Goal: Information Seeking & Learning: Learn about a topic

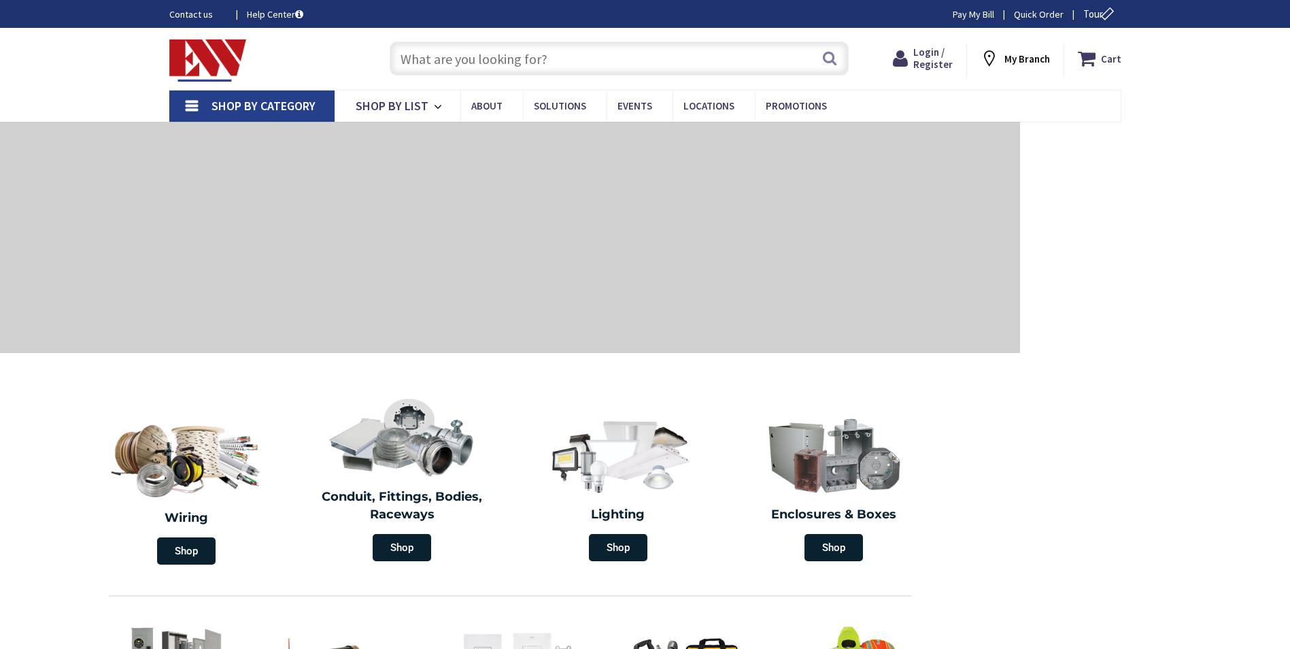
type input "[STREET_ADDRESS]"
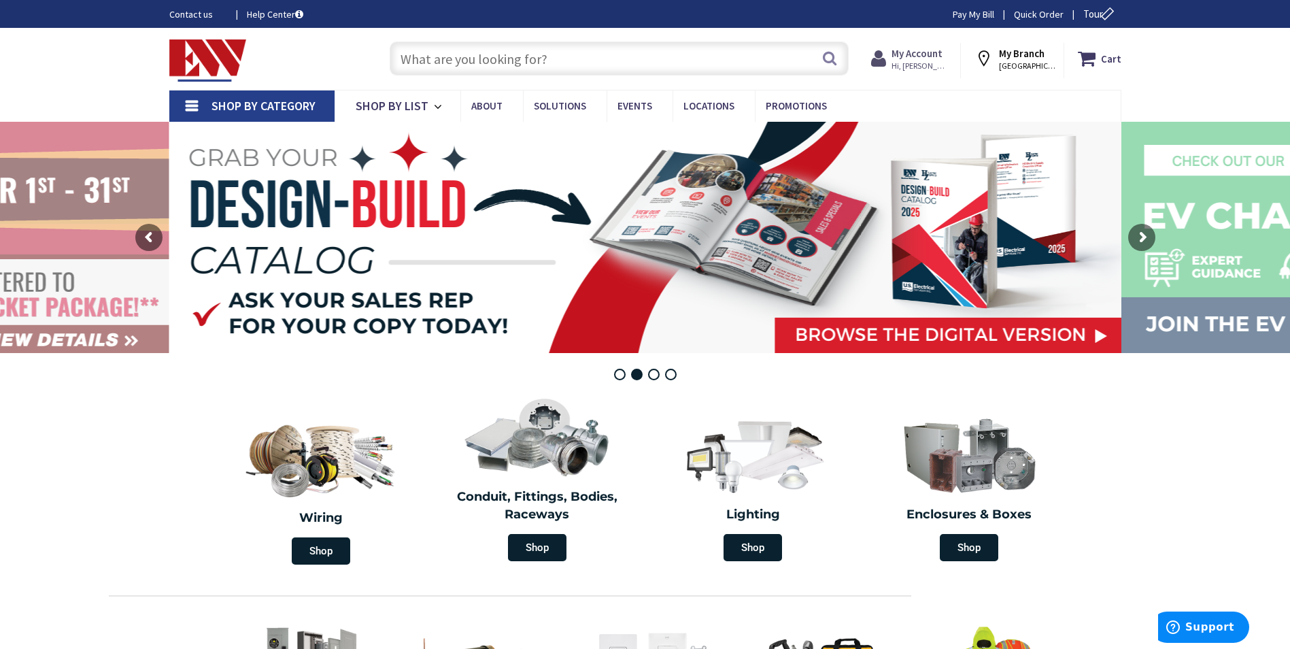
click at [924, 52] on strong "My Account" at bounding box center [917, 53] width 51 height 13
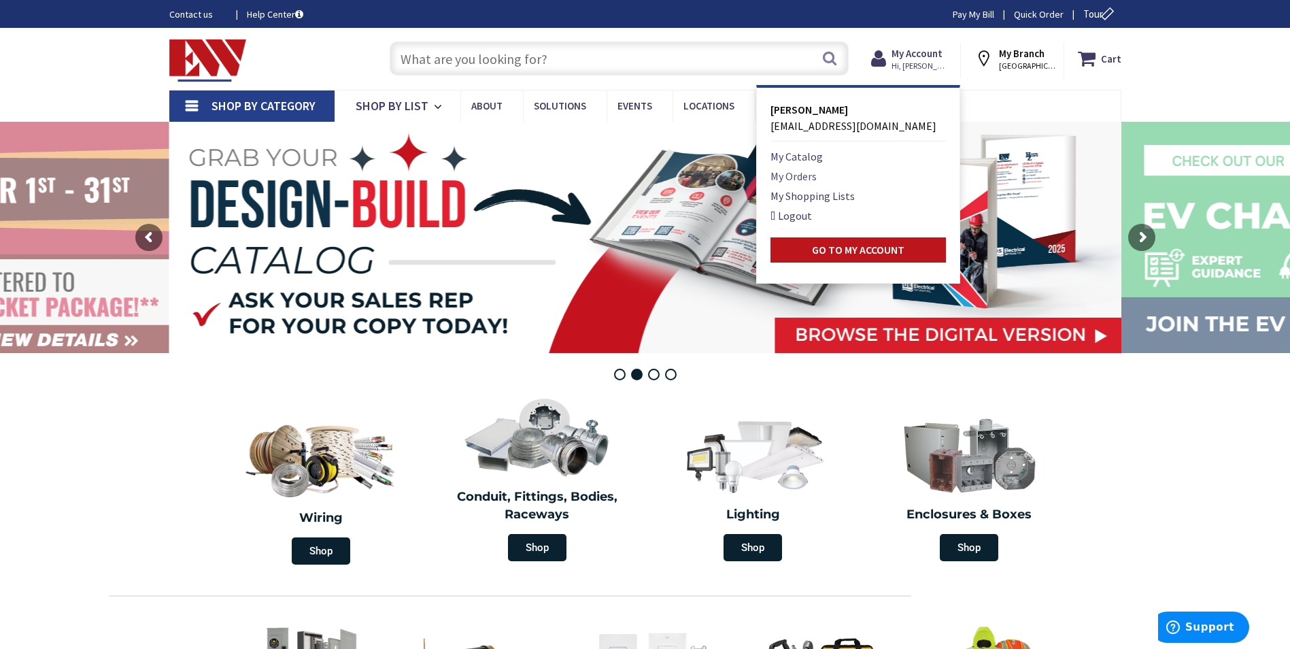
click at [802, 176] on link "My Orders" at bounding box center [794, 176] width 46 height 16
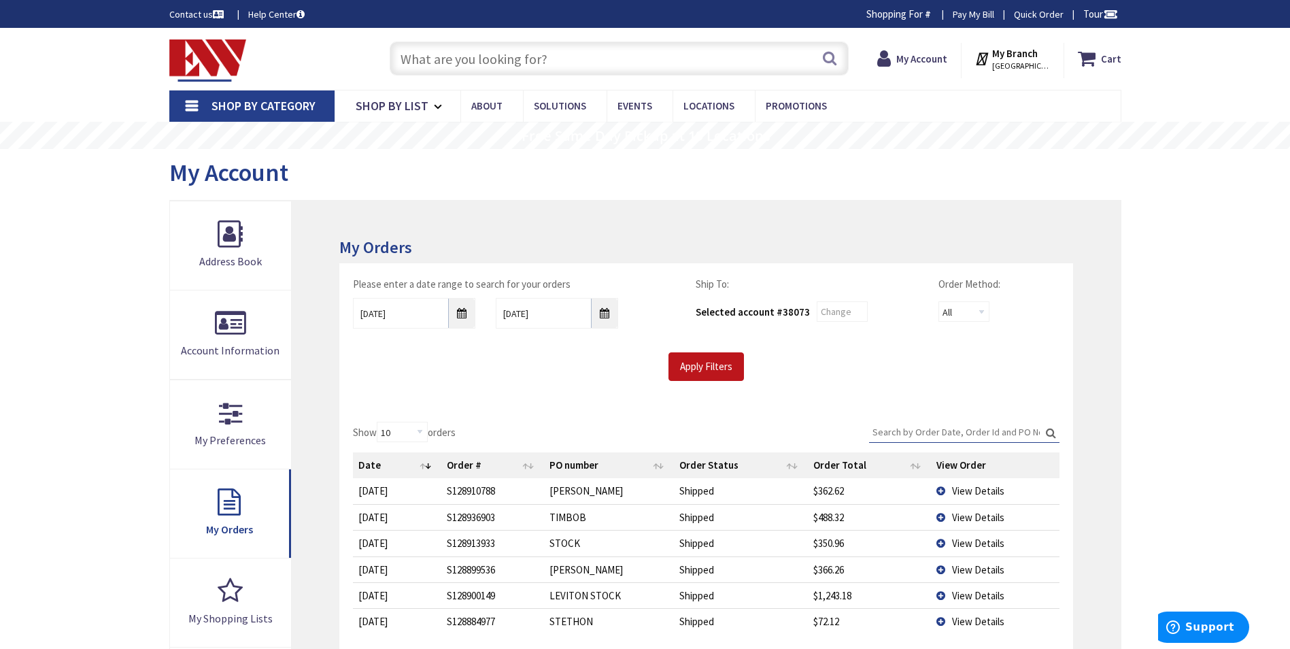
scroll to position [68, 0]
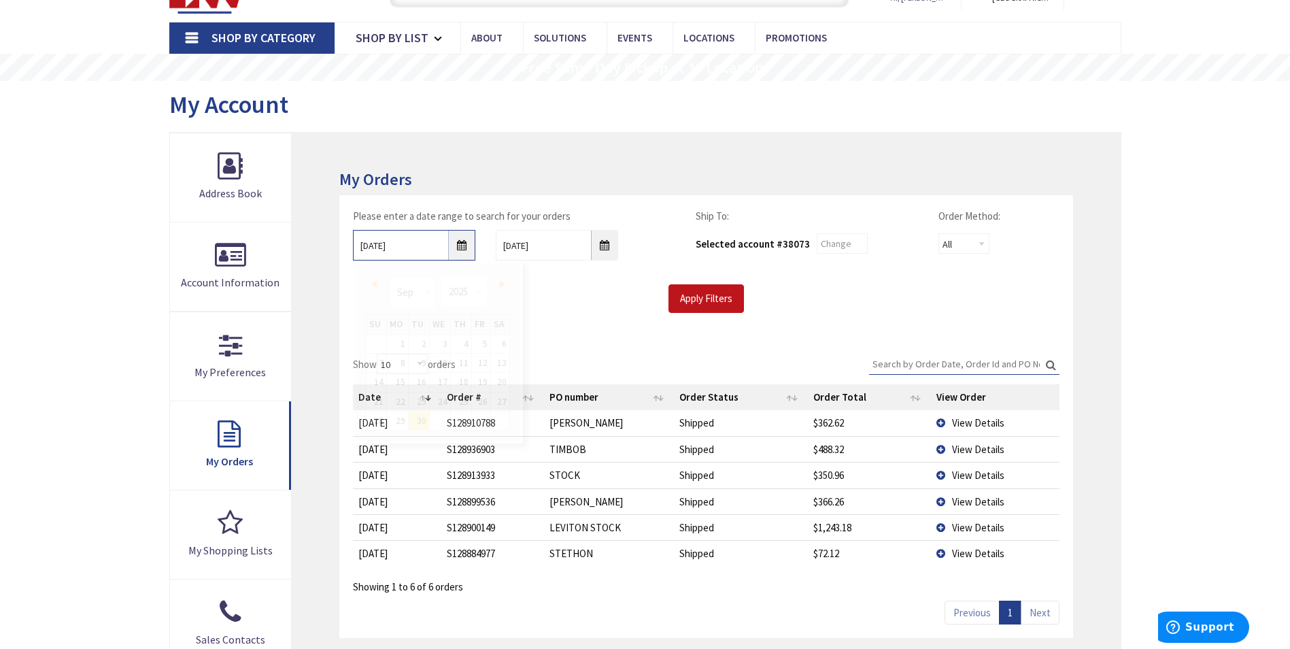
click at [460, 250] on input "9/30/2025" at bounding box center [414, 245] width 122 height 31
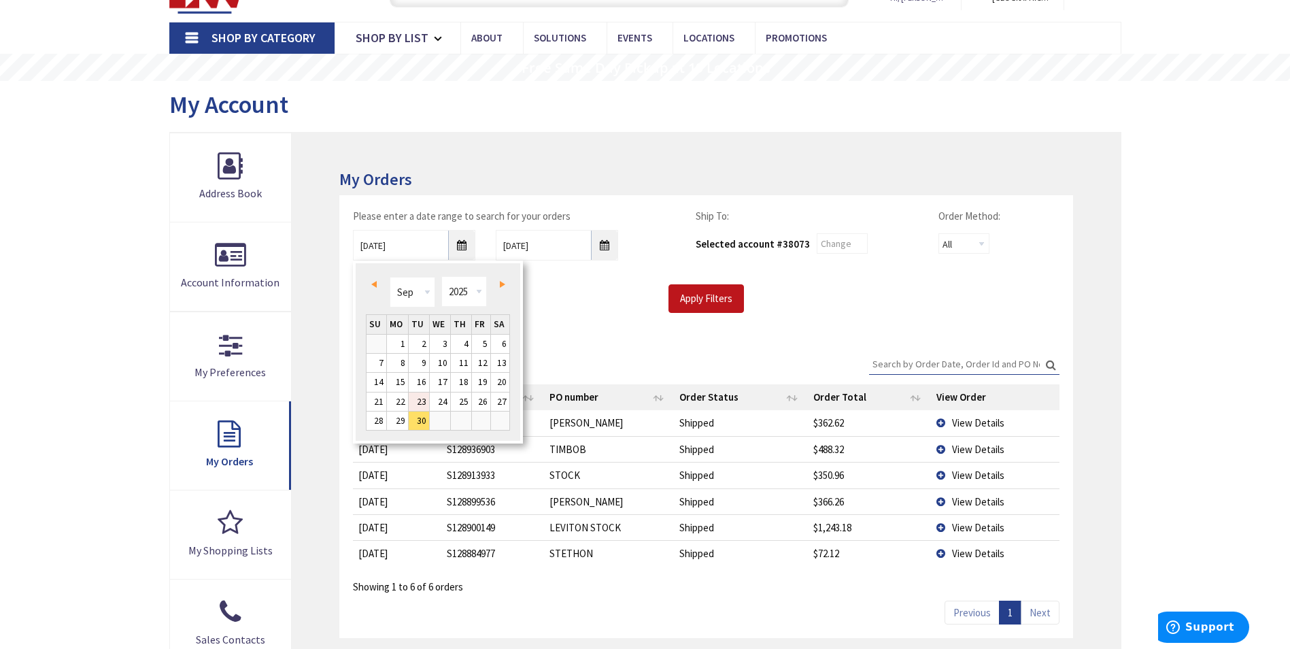
click at [427, 399] on link "23" at bounding box center [419, 401] width 20 height 18
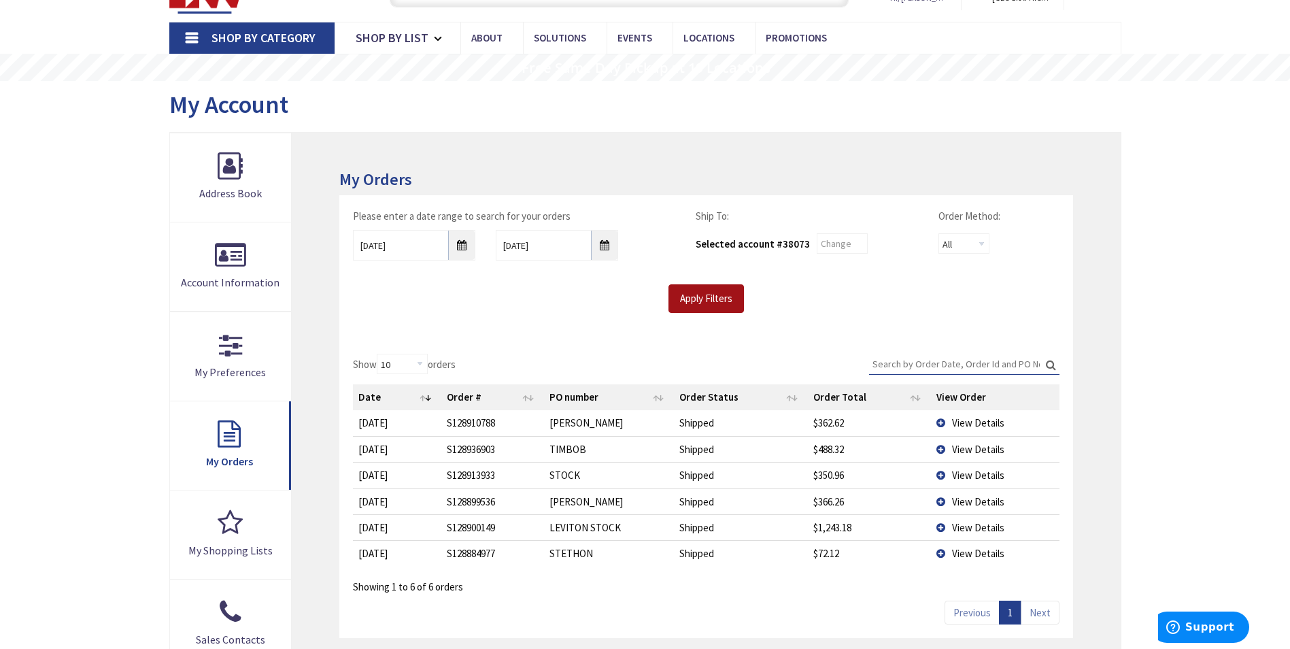
click at [680, 291] on input "Apply Filters" at bounding box center [705, 298] width 75 height 29
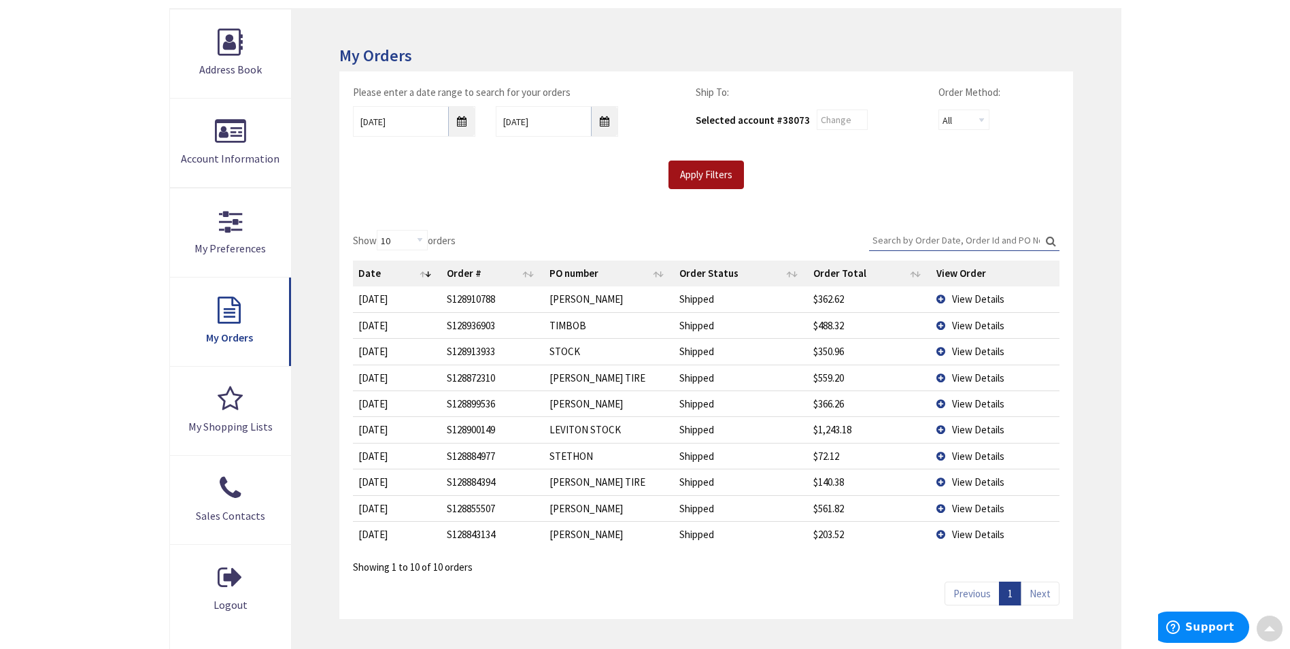
scroll to position [204, 0]
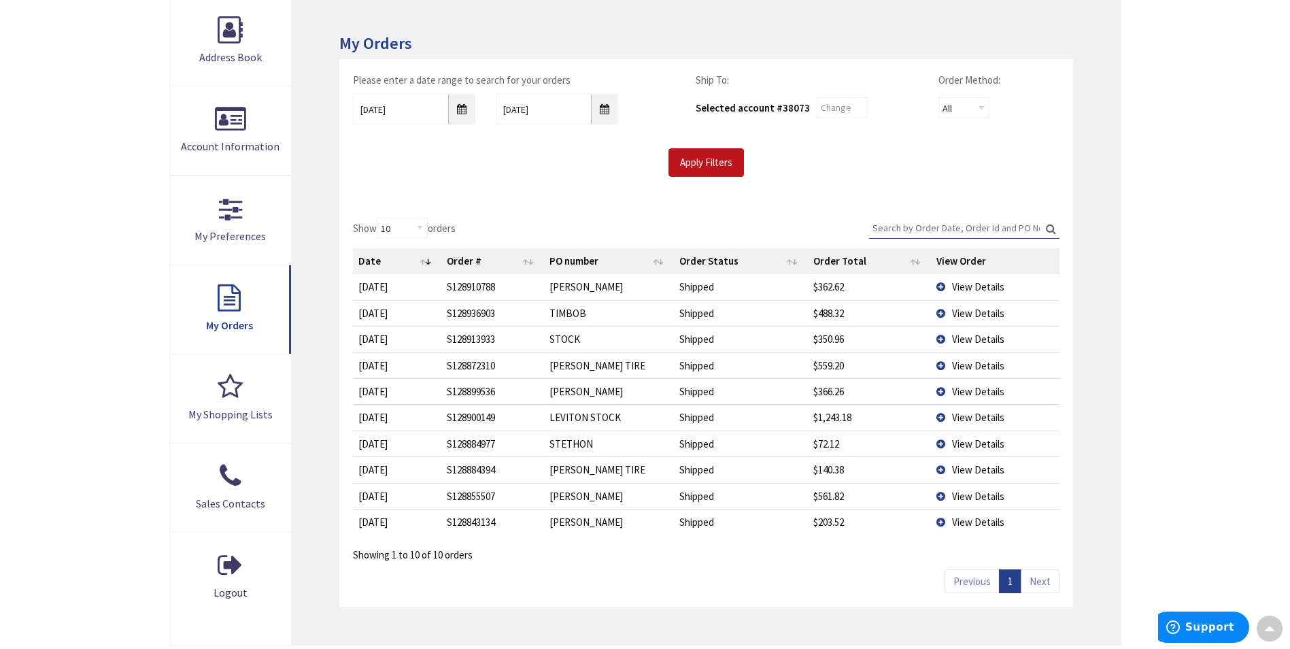
click at [973, 518] on span "View Details" at bounding box center [978, 521] width 52 height 13
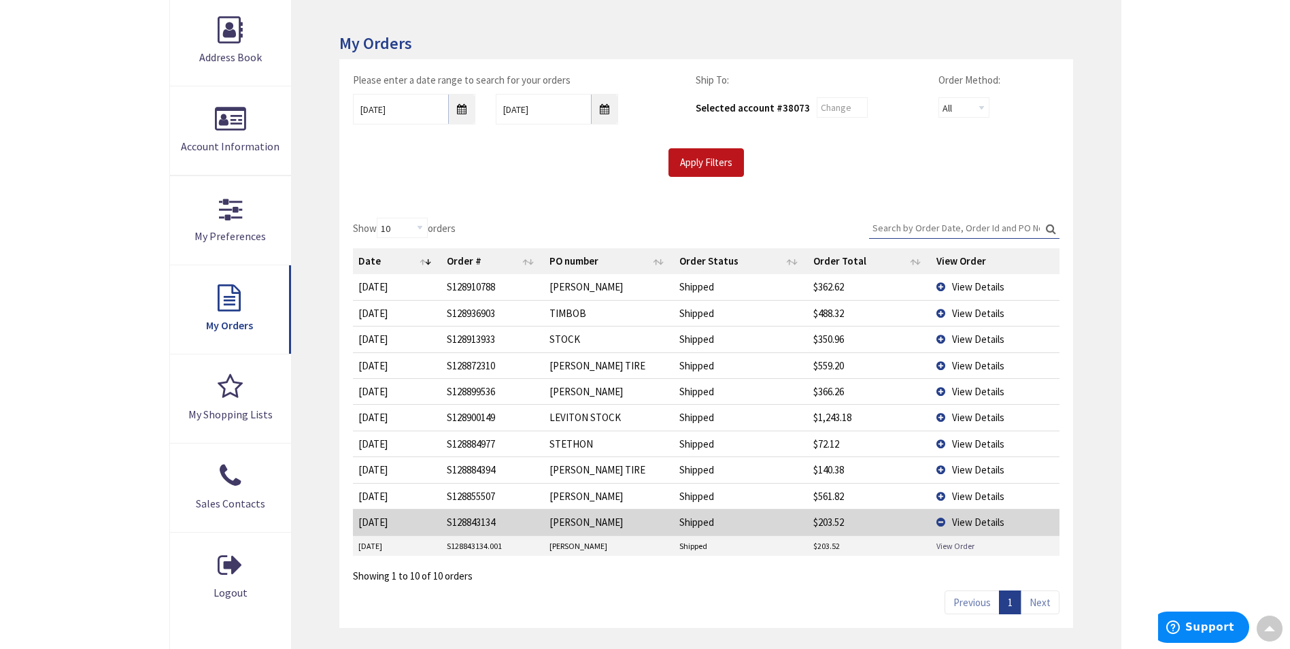
click at [950, 544] on link "View Order" at bounding box center [955, 546] width 38 height 12
click at [996, 518] on span "View Details" at bounding box center [978, 521] width 52 height 13
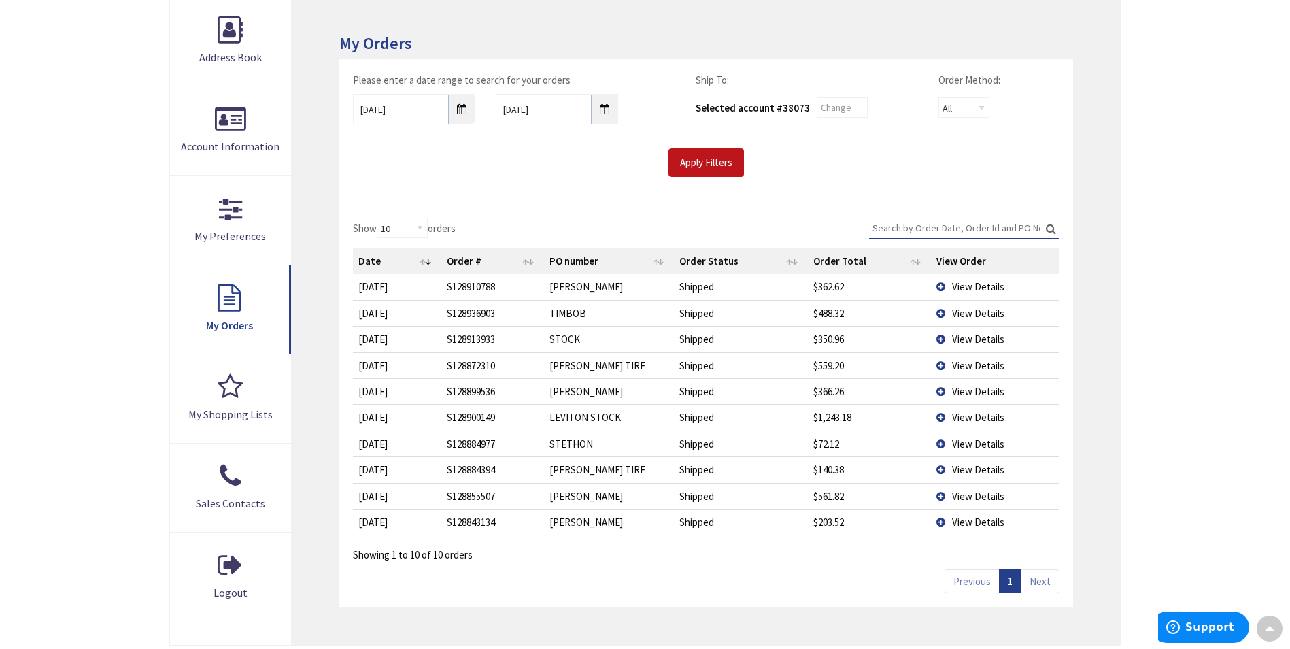
click at [966, 490] on span "View Details" at bounding box center [978, 496] width 52 height 13
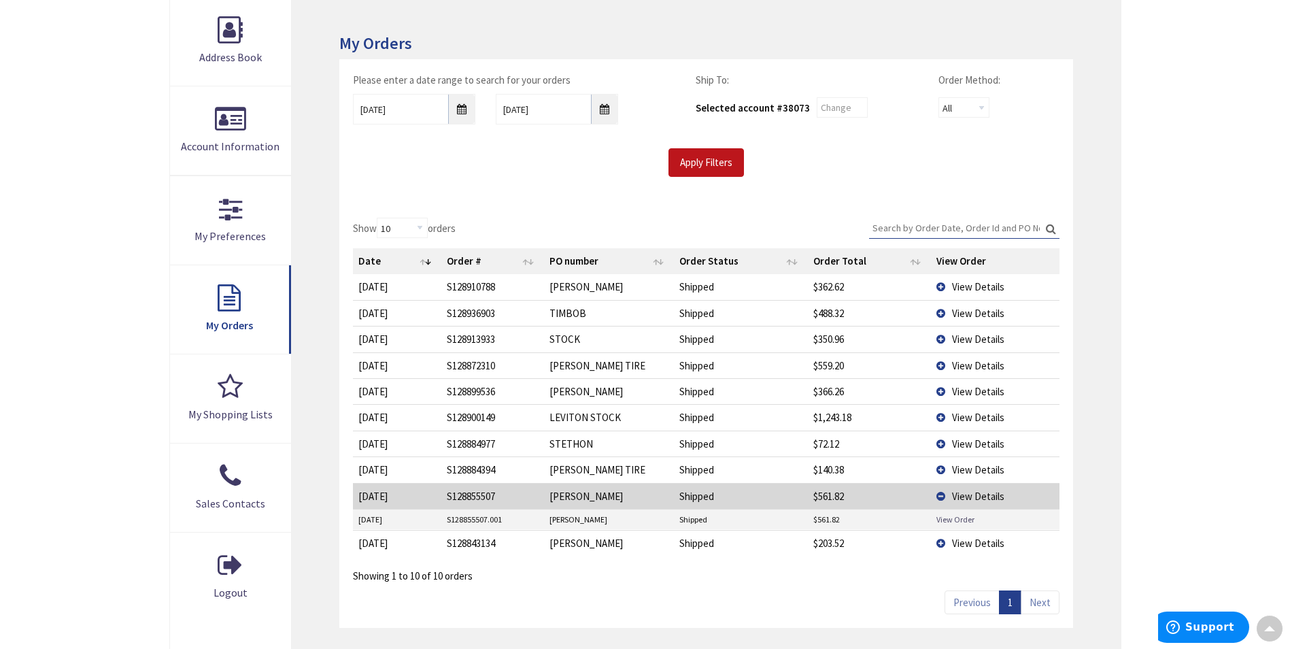
click at [957, 519] on link "View Order" at bounding box center [955, 519] width 38 height 12
click at [978, 494] on span "View Details" at bounding box center [978, 496] width 52 height 13
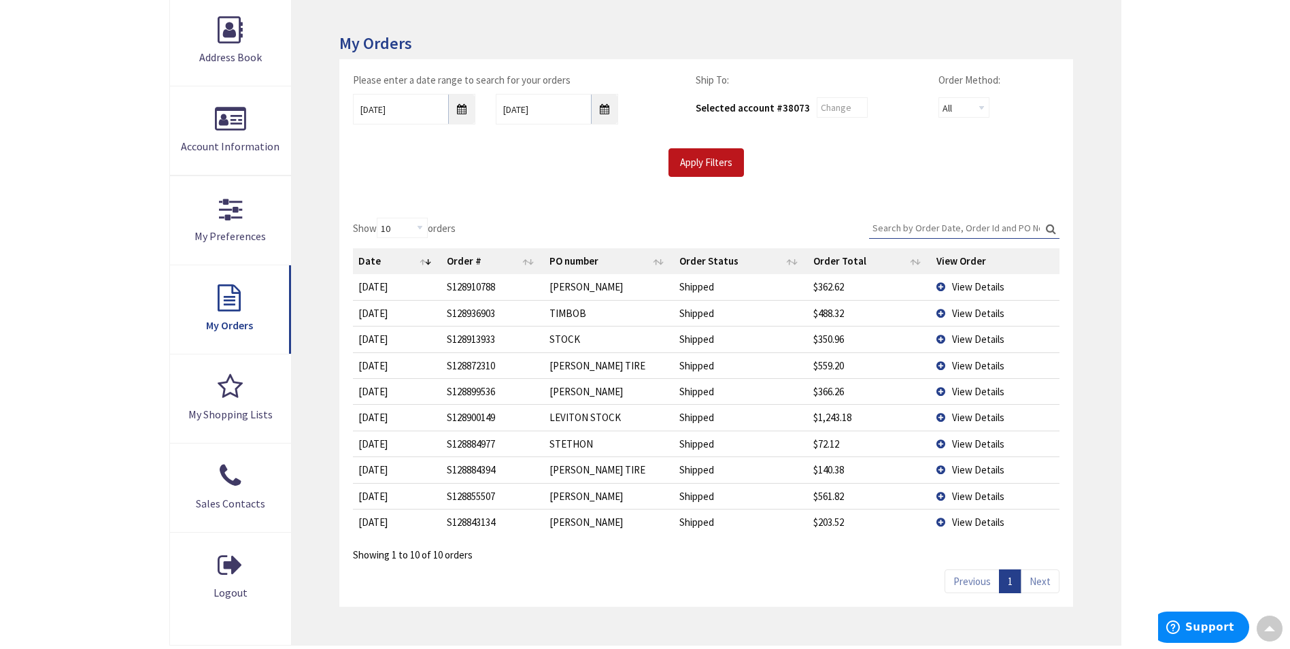
click at [968, 469] on span "View Details" at bounding box center [978, 469] width 52 height 13
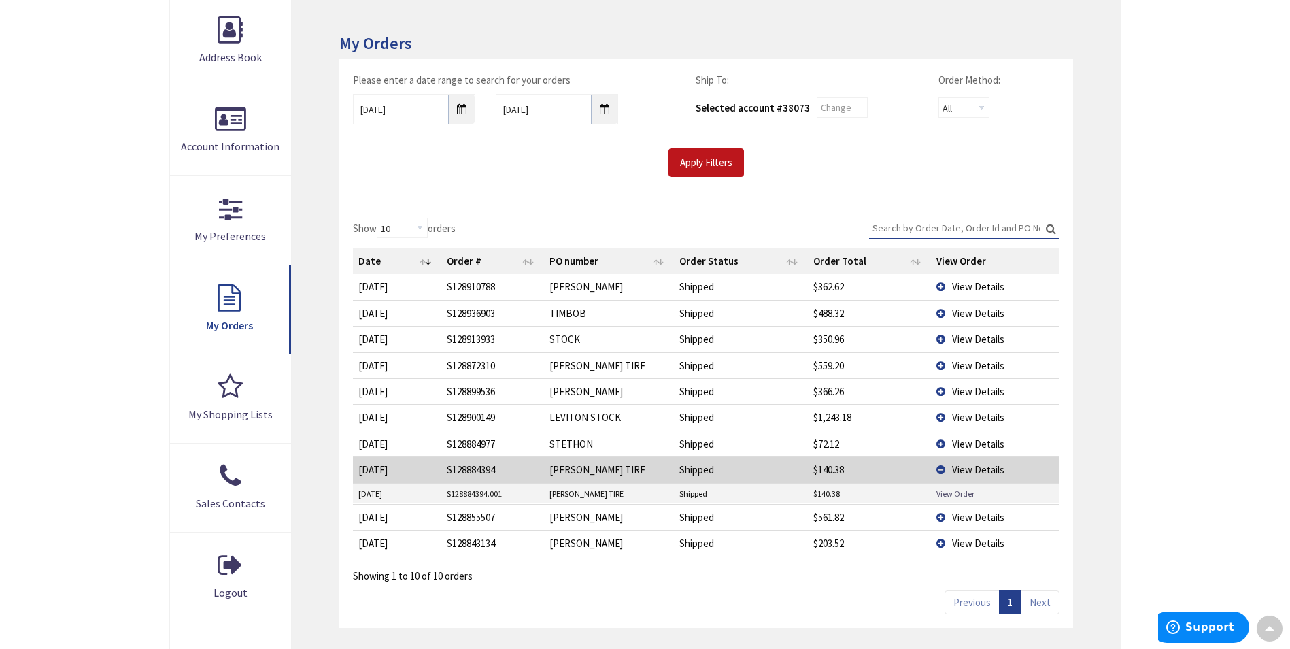
click at [959, 494] on link "View Order" at bounding box center [955, 494] width 38 height 12
click at [981, 467] on span "View Details" at bounding box center [978, 469] width 52 height 13
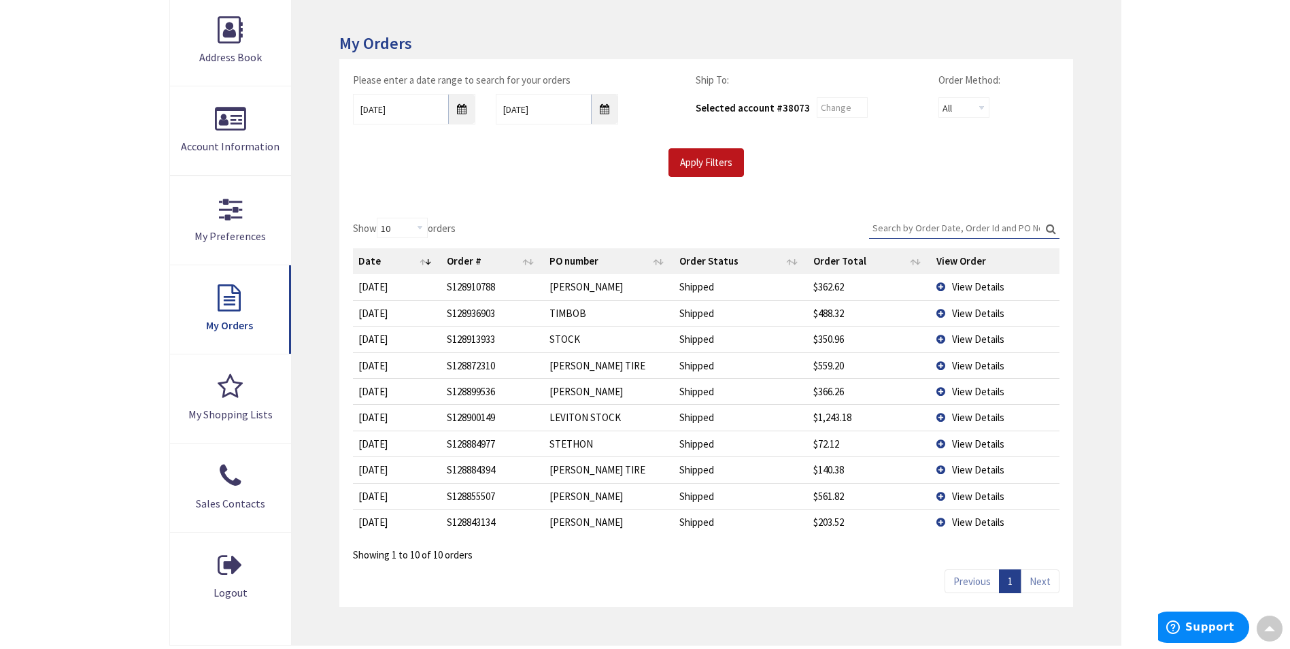
click at [971, 441] on span "View Details" at bounding box center [978, 443] width 52 height 13
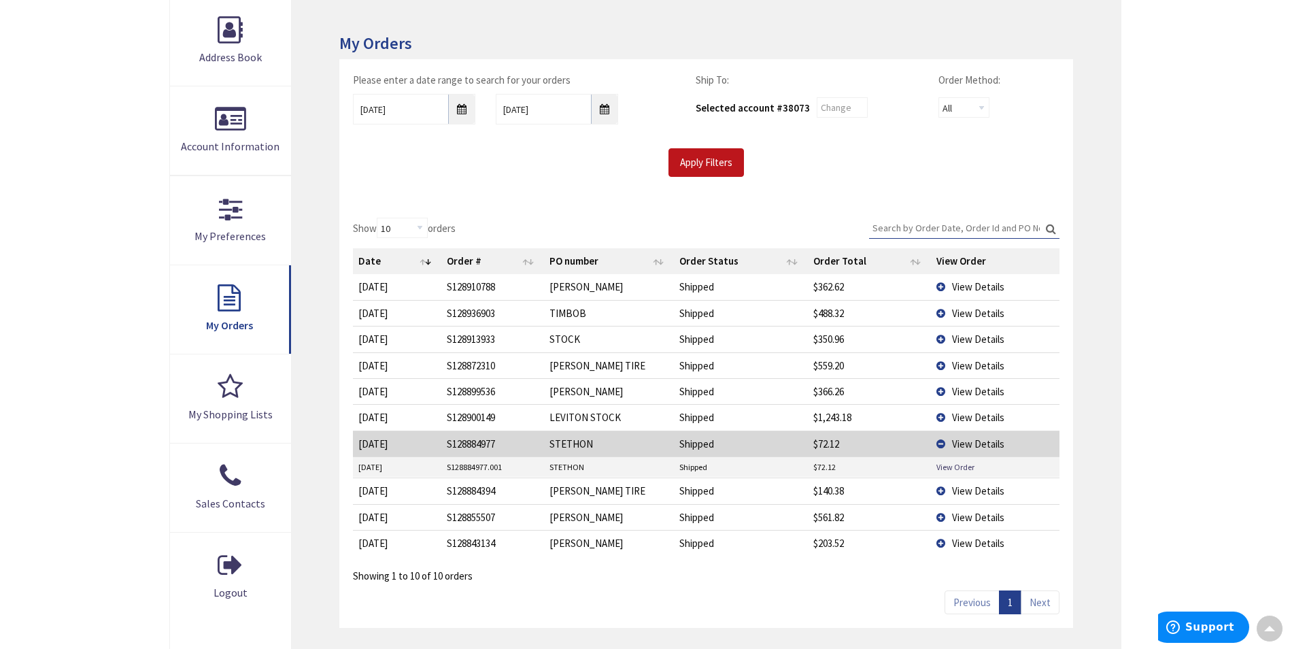
click at [970, 394] on span "View Details" at bounding box center [978, 391] width 52 height 13
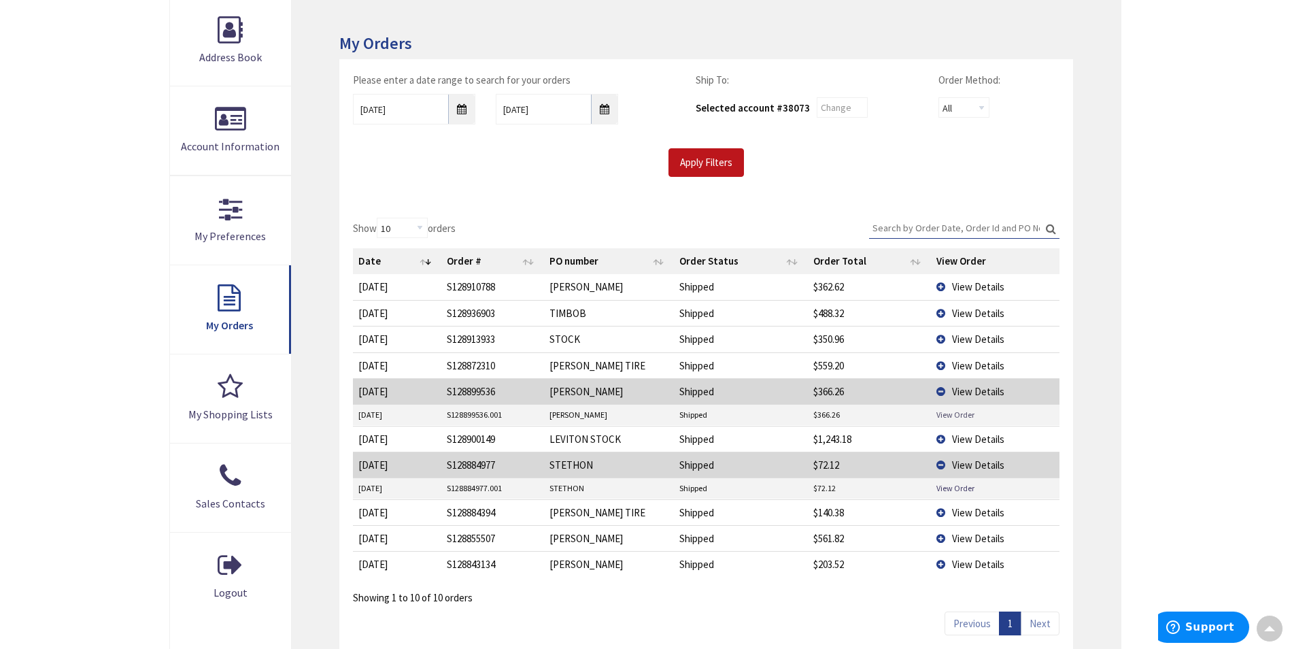
click at [955, 413] on link "View Order" at bounding box center [955, 415] width 38 height 12
click at [983, 391] on span "View Details" at bounding box center [978, 391] width 52 height 13
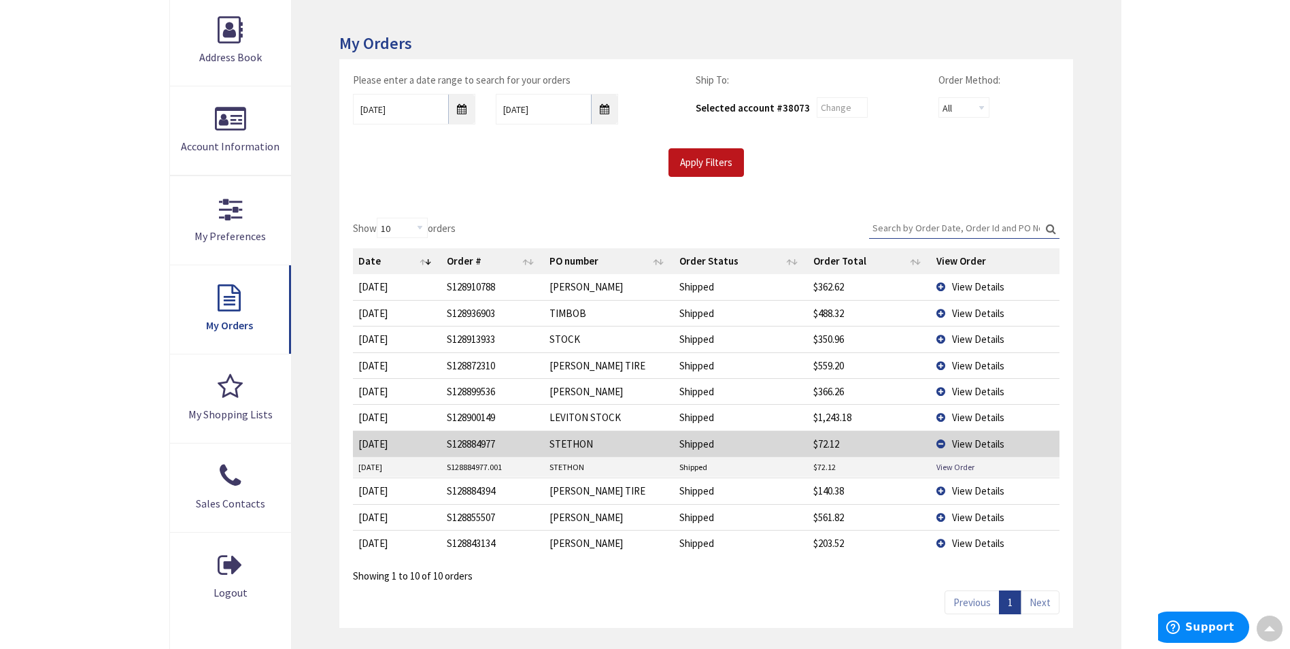
click at [979, 441] on span "View Details" at bounding box center [978, 443] width 52 height 13
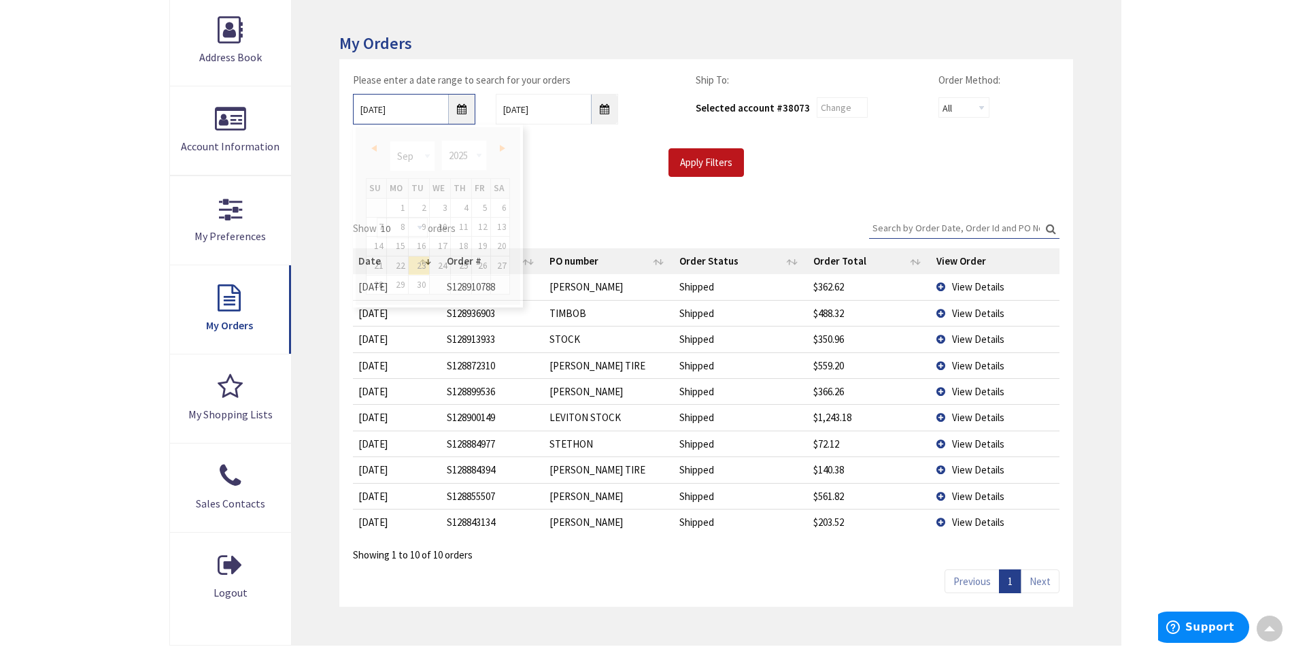
click at [459, 112] on input "09/23/2025" at bounding box center [414, 109] width 122 height 31
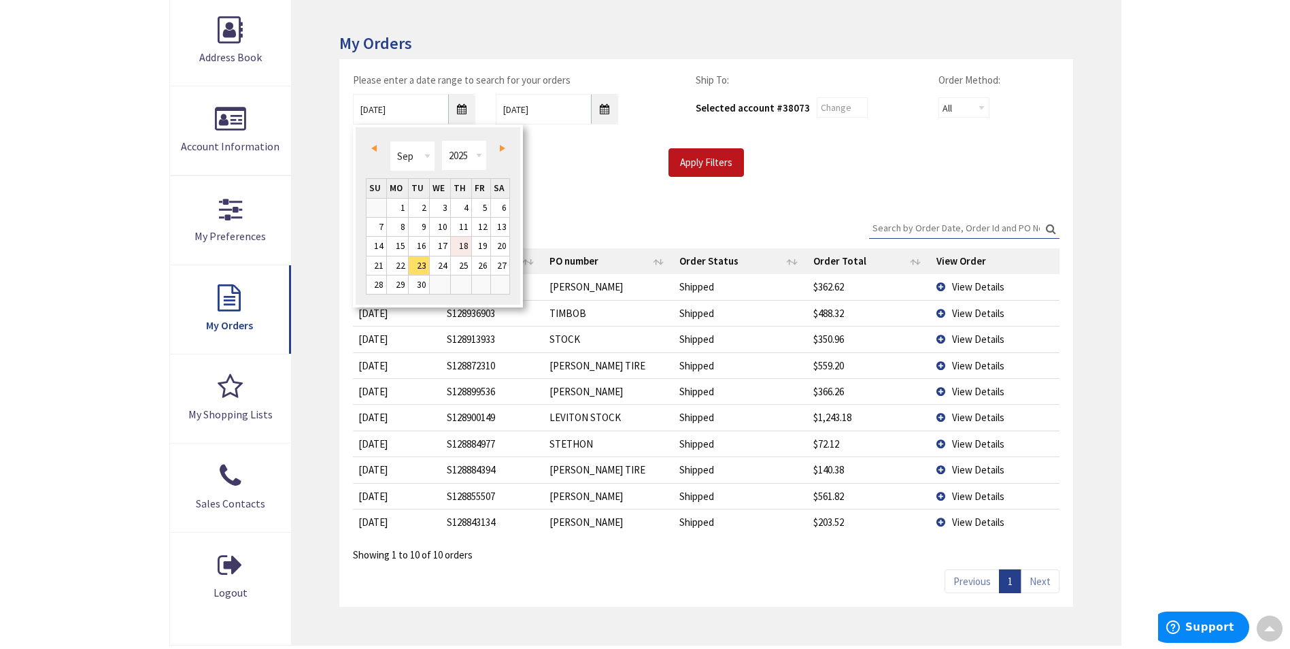
click at [458, 243] on link "18" at bounding box center [461, 246] width 20 height 18
type input "09/18/2025"
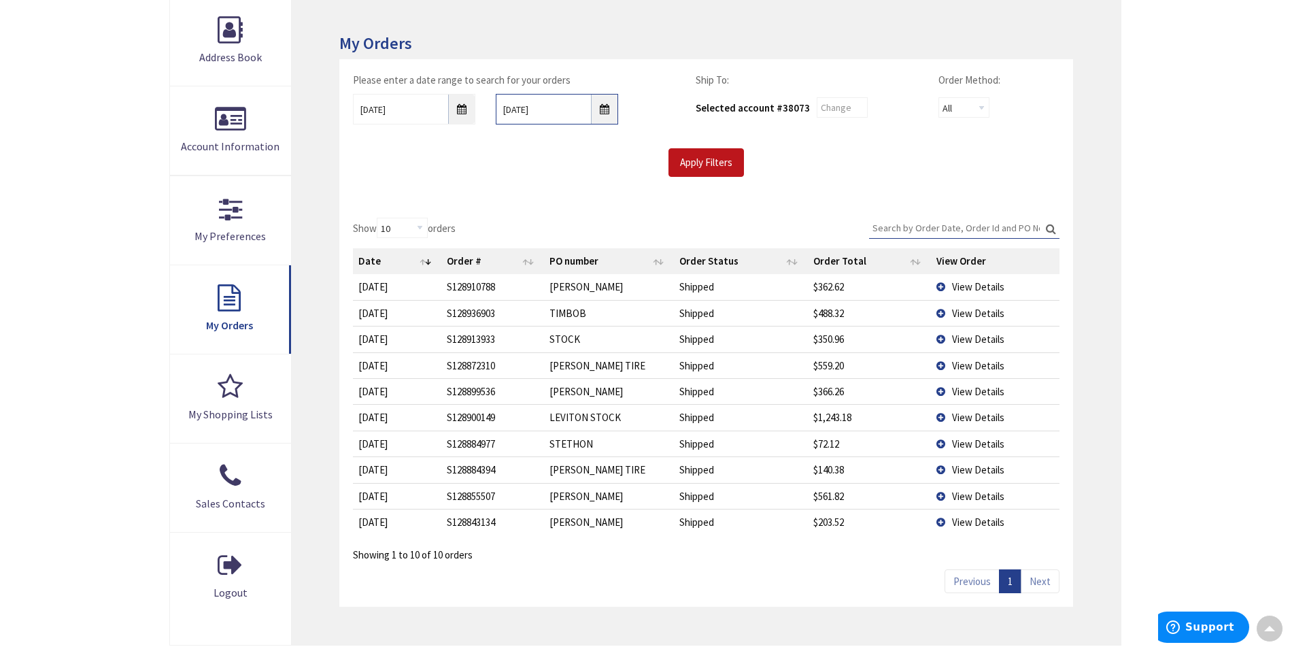
click at [601, 113] on input "10/7/2025" at bounding box center [557, 109] width 122 height 31
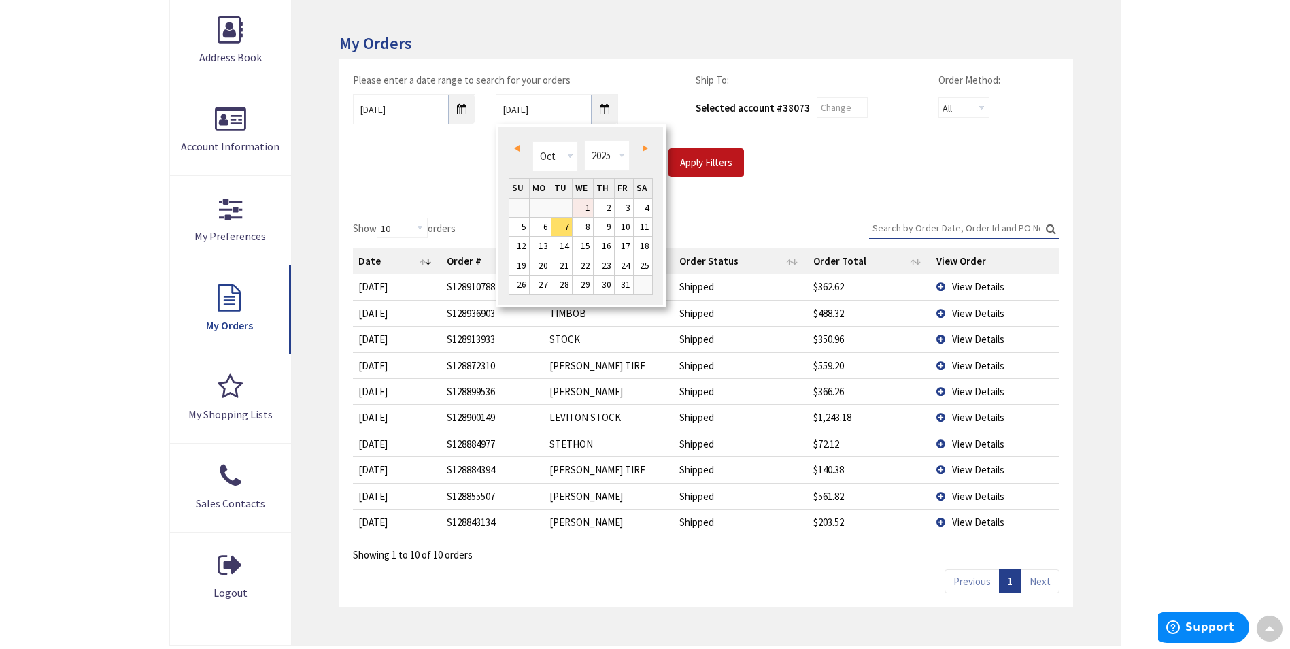
click at [590, 209] on link "1" at bounding box center [583, 208] width 20 height 18
type input "10/01/2025"
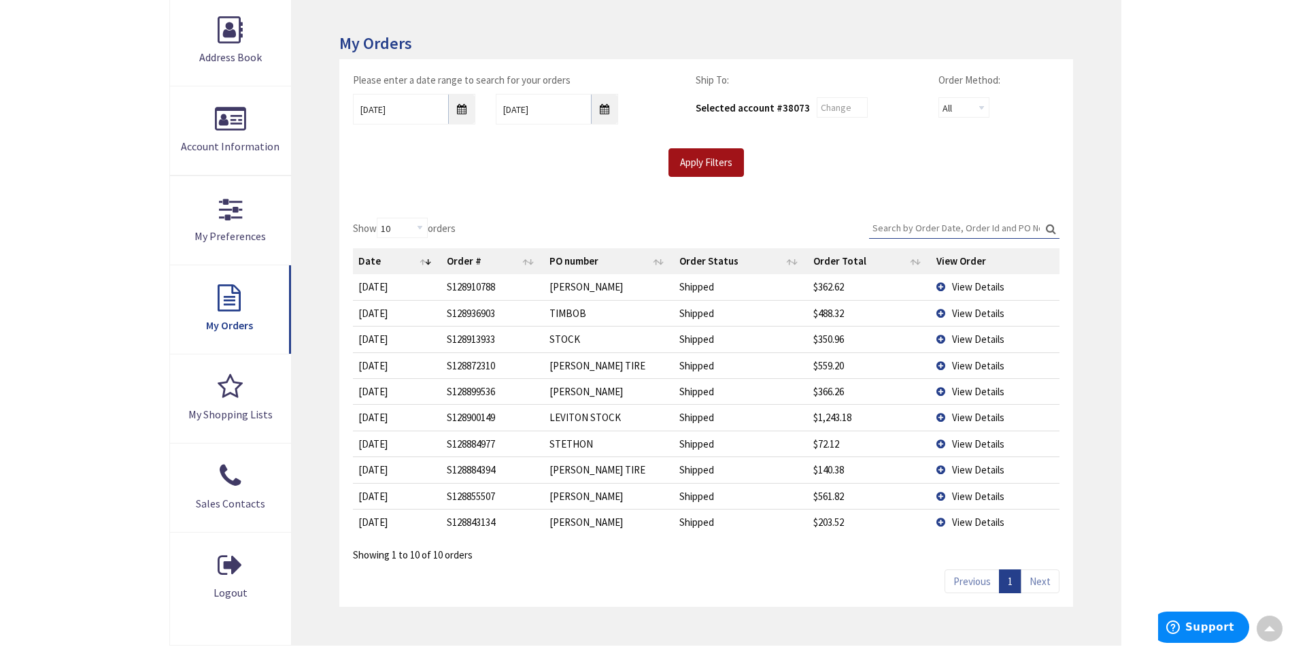
click at [685, 167] on input "Apply Filters" at bounding box center [705, 162] width 75 height 29
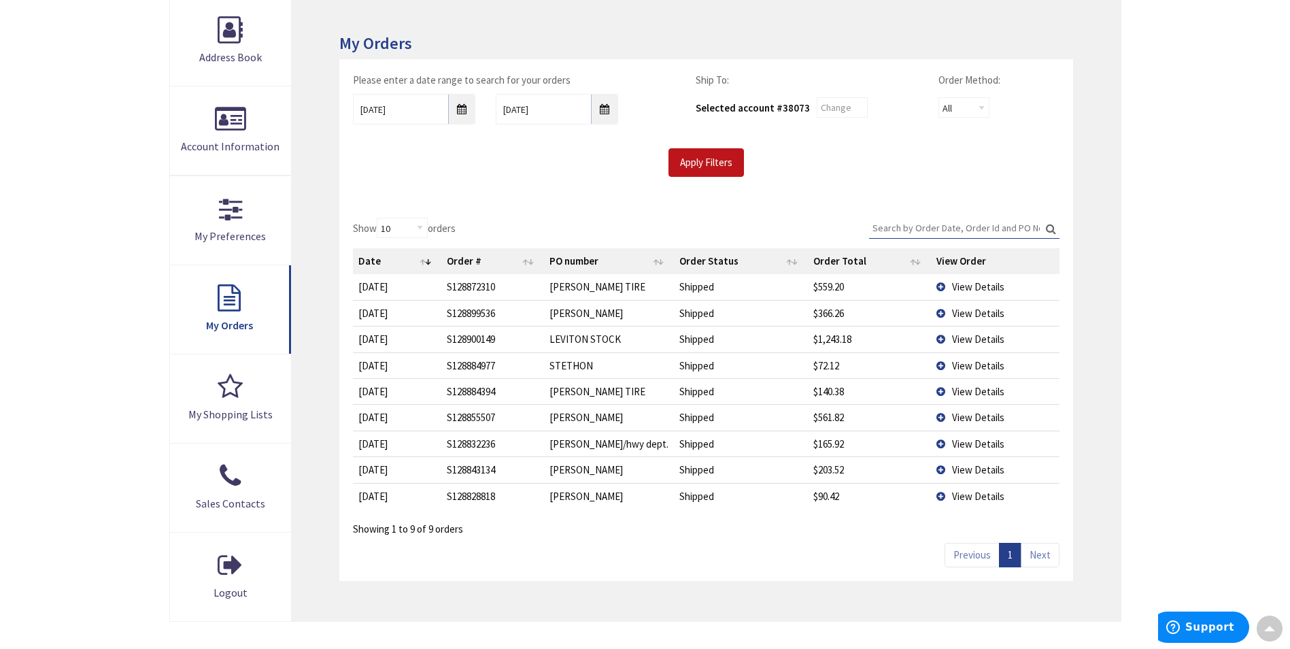
click at [975, 444] on span "View Details" at bounding box center [978, 443] width 52 height 13
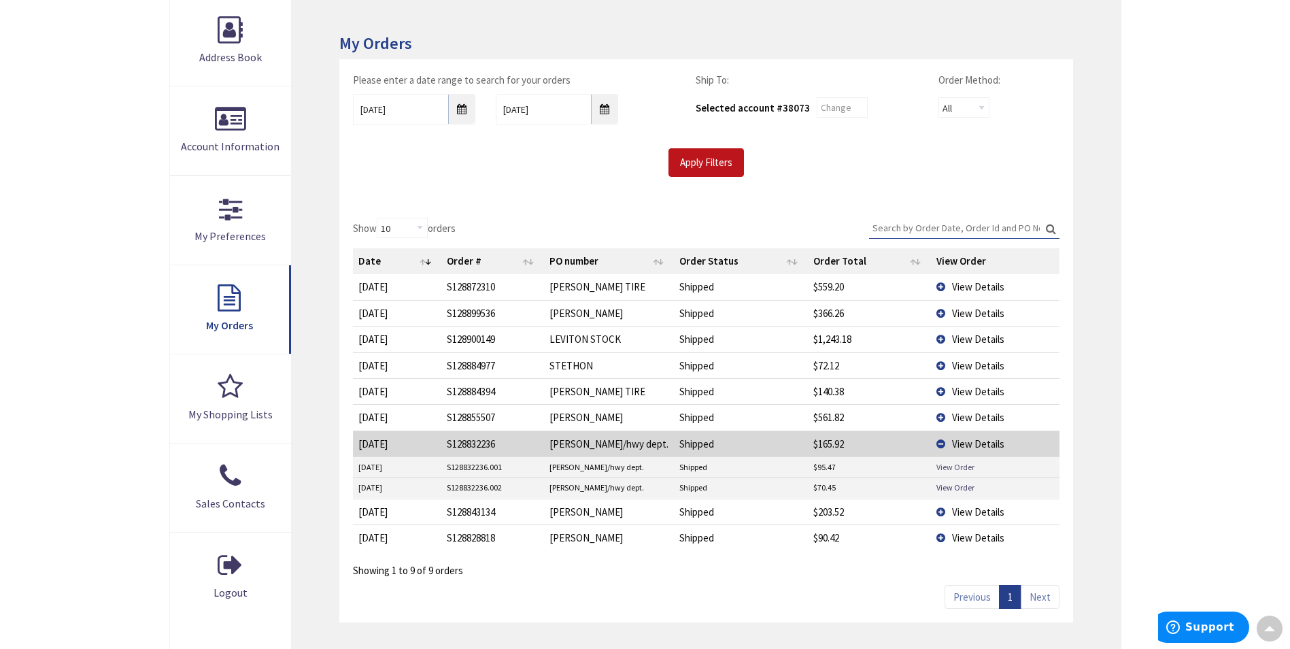
click at [944, 466] on link "View Order" at bounding box center [955, 467] width 38 height 12
click at [954, 488] on link "View Order" at bounding box center [955, 487] width 38 height 12
click at [968, 444] on span "View Details" at bounding box center [978, 443] width 52 height 13
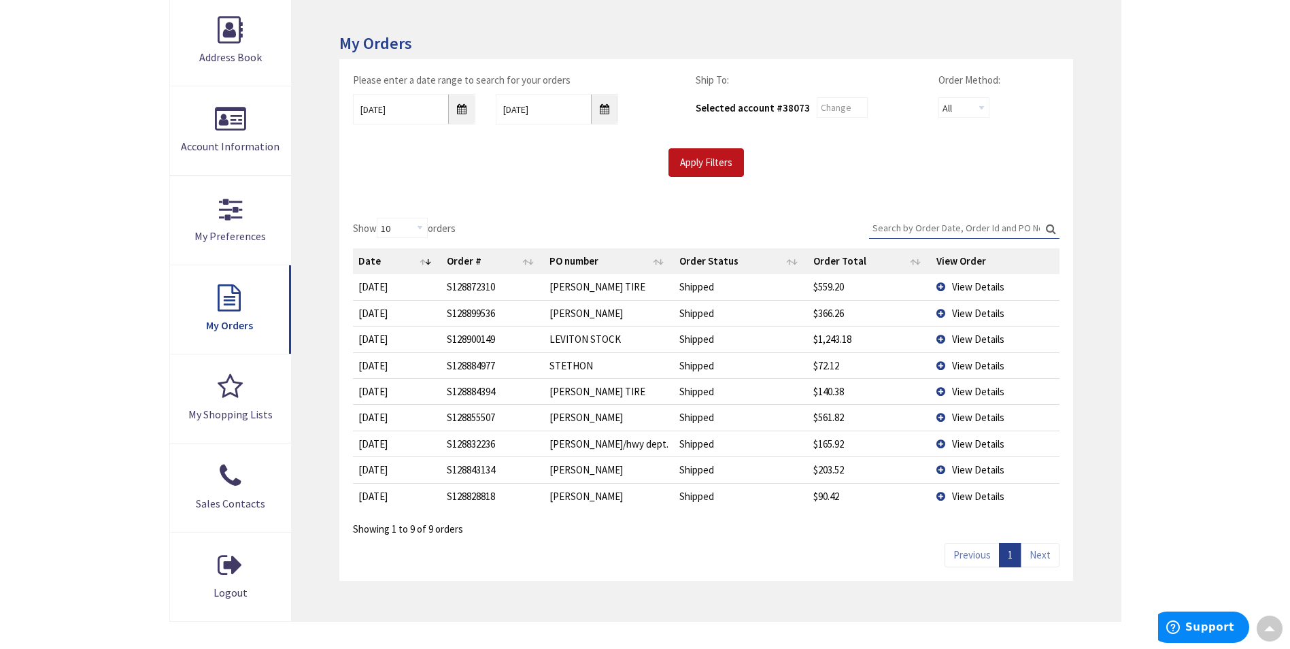
click at [976, 471] on span "View Details" at bounding box center [978, 469] width 52 height 13
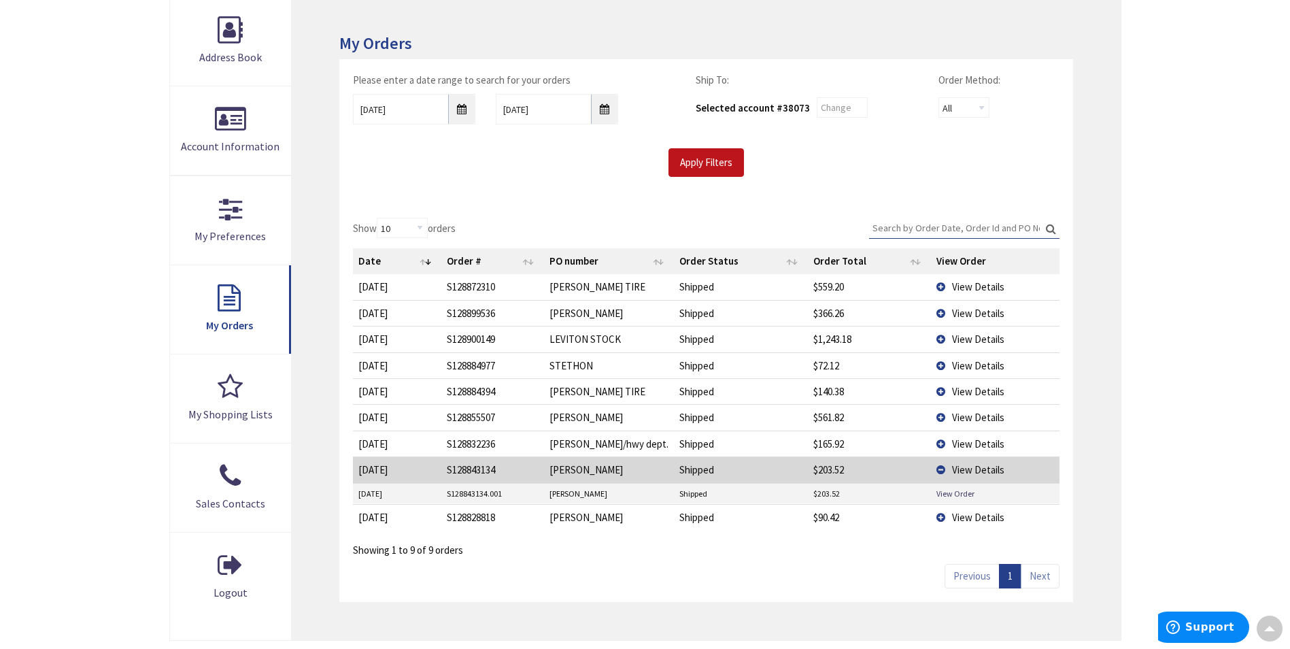
click at [965, 516] on span "View Details" at bounding box center [978, 517] width 52 height 13
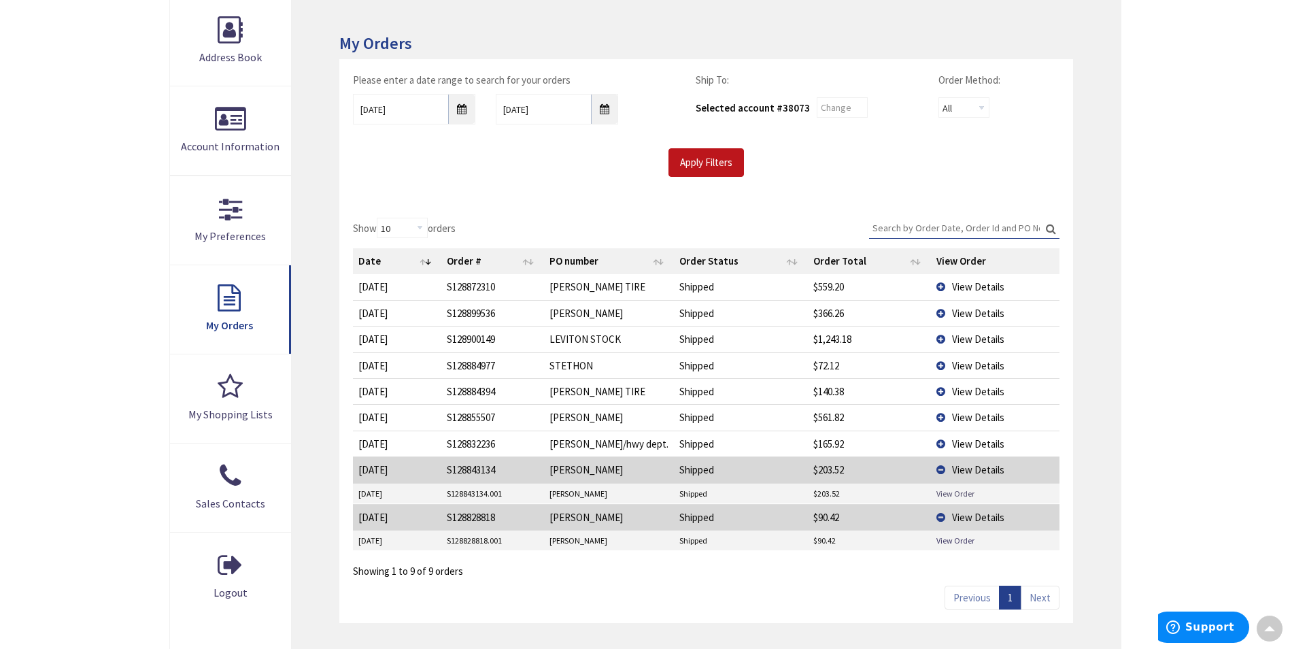
click at [952, 492] on link "View Order" at bounding box center [955, 494] width 38 height 12
click at [956, 466] on span "View Details" at bounding box center [978, 469] width 52 height 13
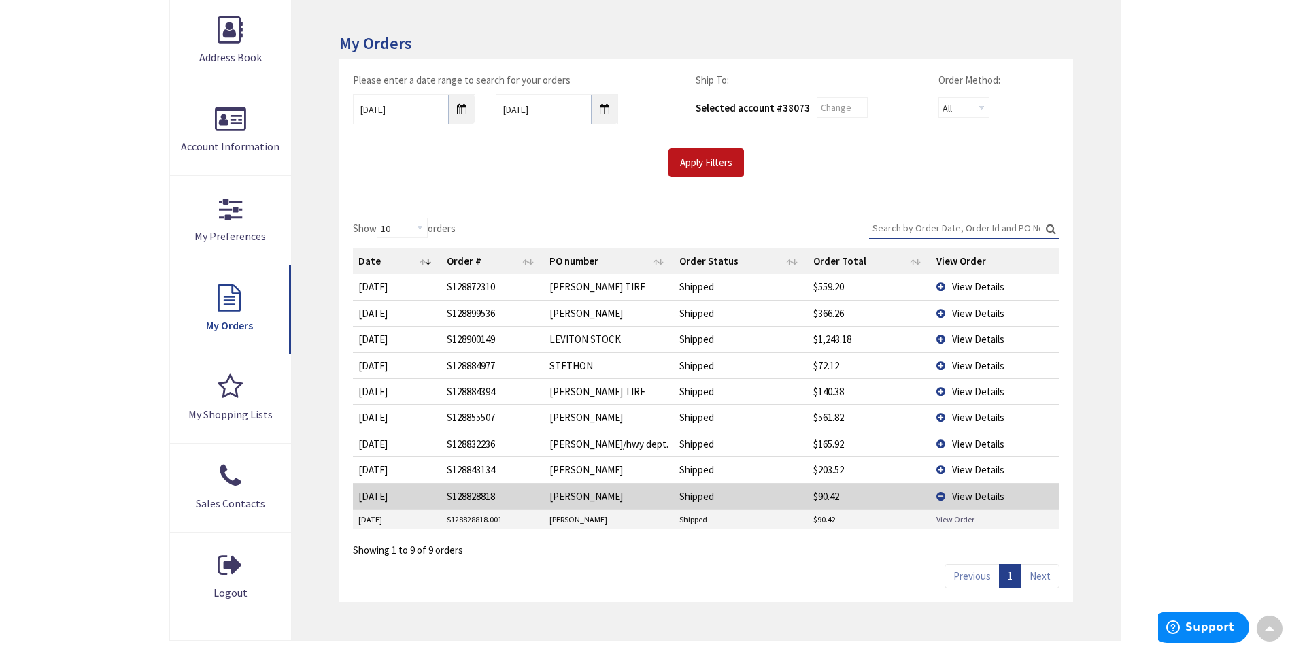
click at [957, 520] on link "View Order" at bounding box center [955, 519] width 38 height 12
click at [951, 489] on td "View Details" at bounding box center [995, 496] width 128 height 26
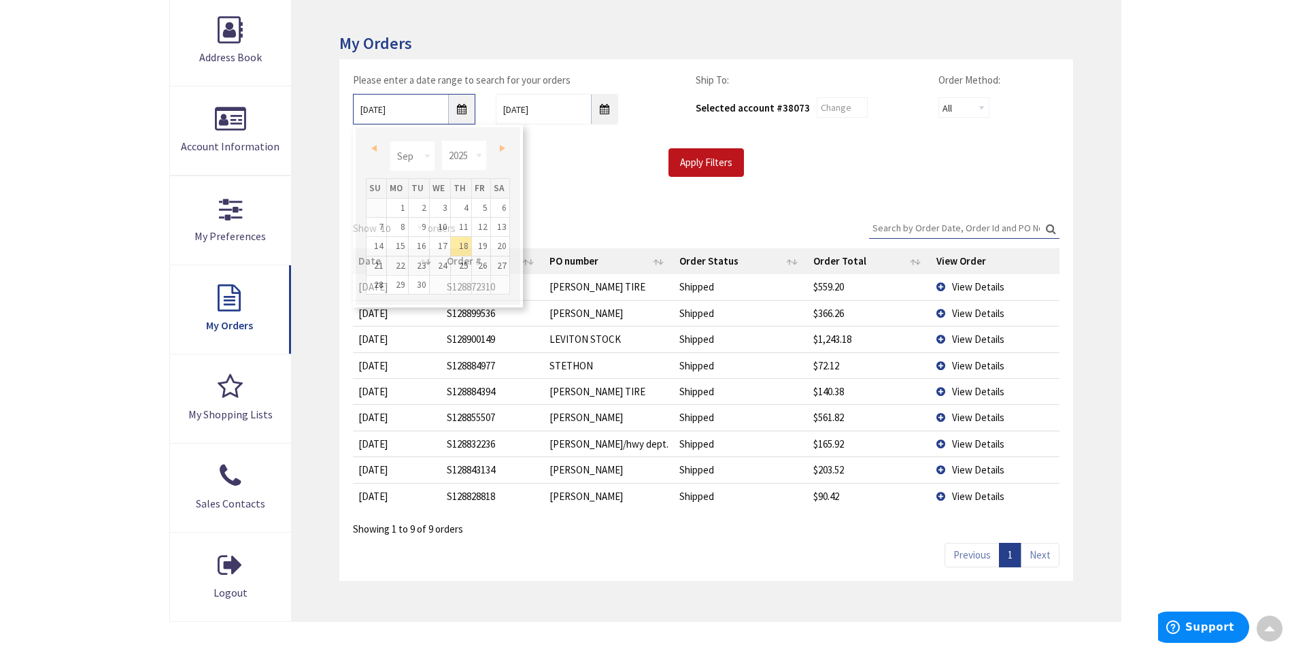
click at [460, 109] on input "09/18/2025" at bounding box center [414, 109] width 122 height 31
click at [465, 223] on link "11" at bounding box center [461, 227] width 20 height 18
type input "09/11/2025"
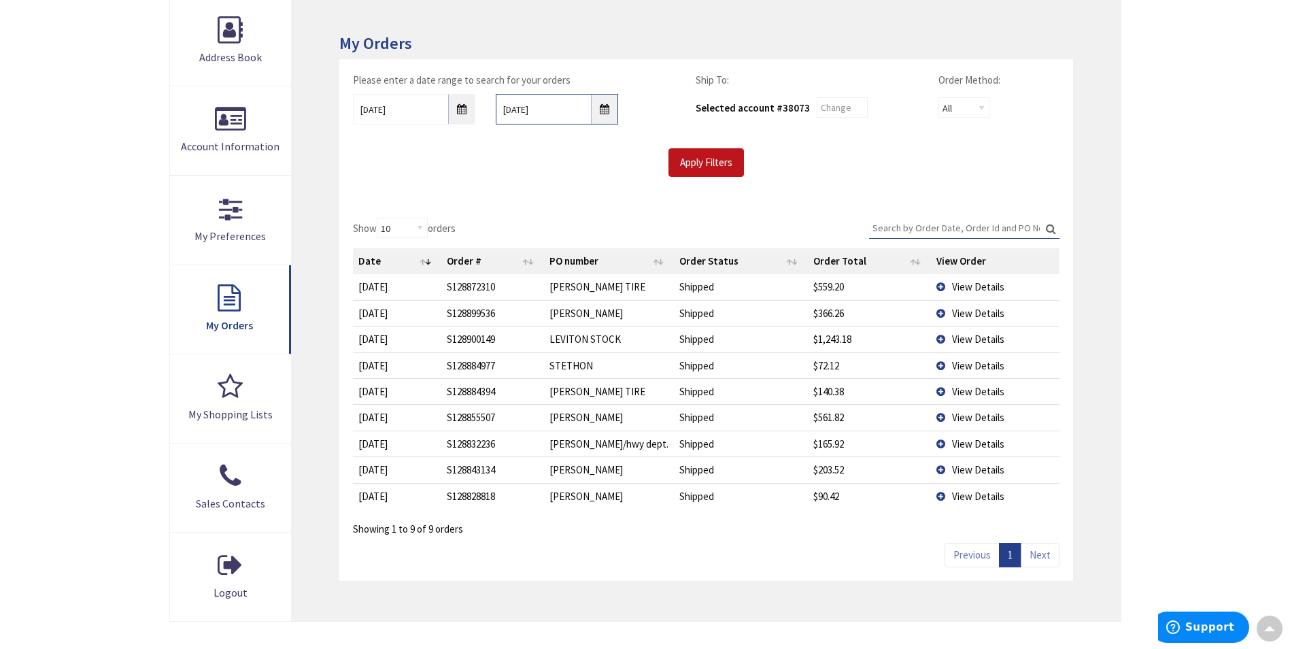
click at [605, 107] on input "10/01/2025" at bounding box center [557, 109] width 122 height 31
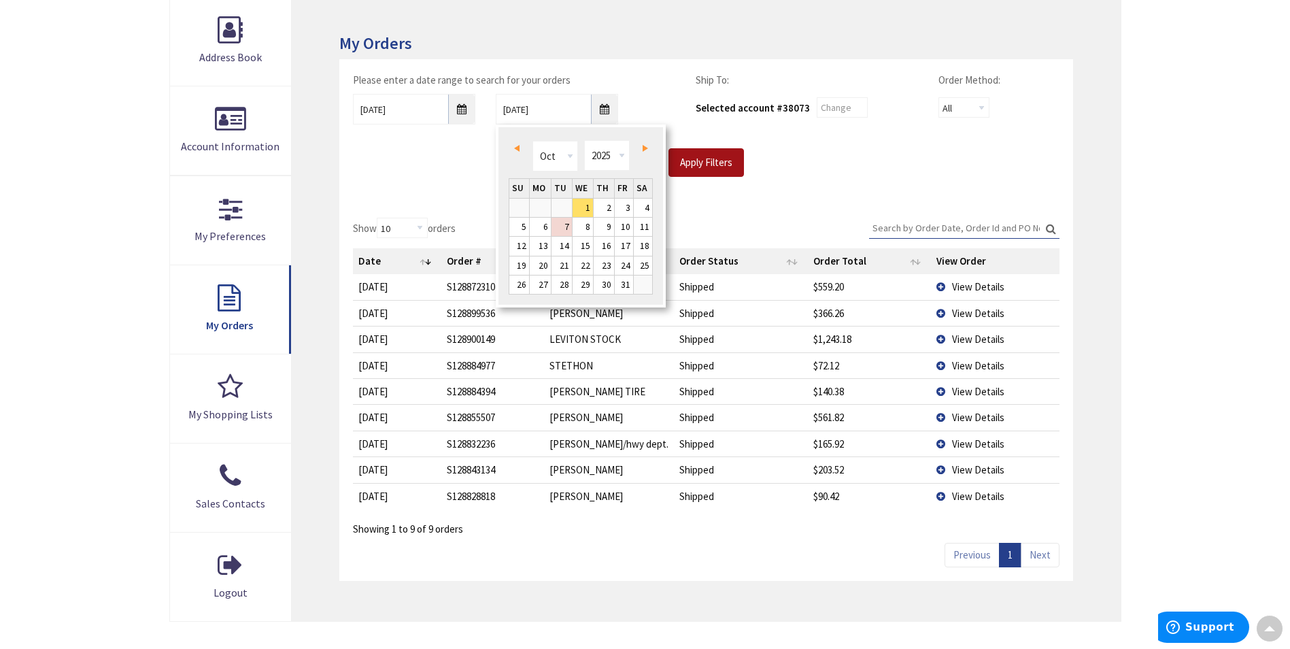
click at [703, 163] on input "Apply Filters" at bounding box center [705, 162] width 75 height 29
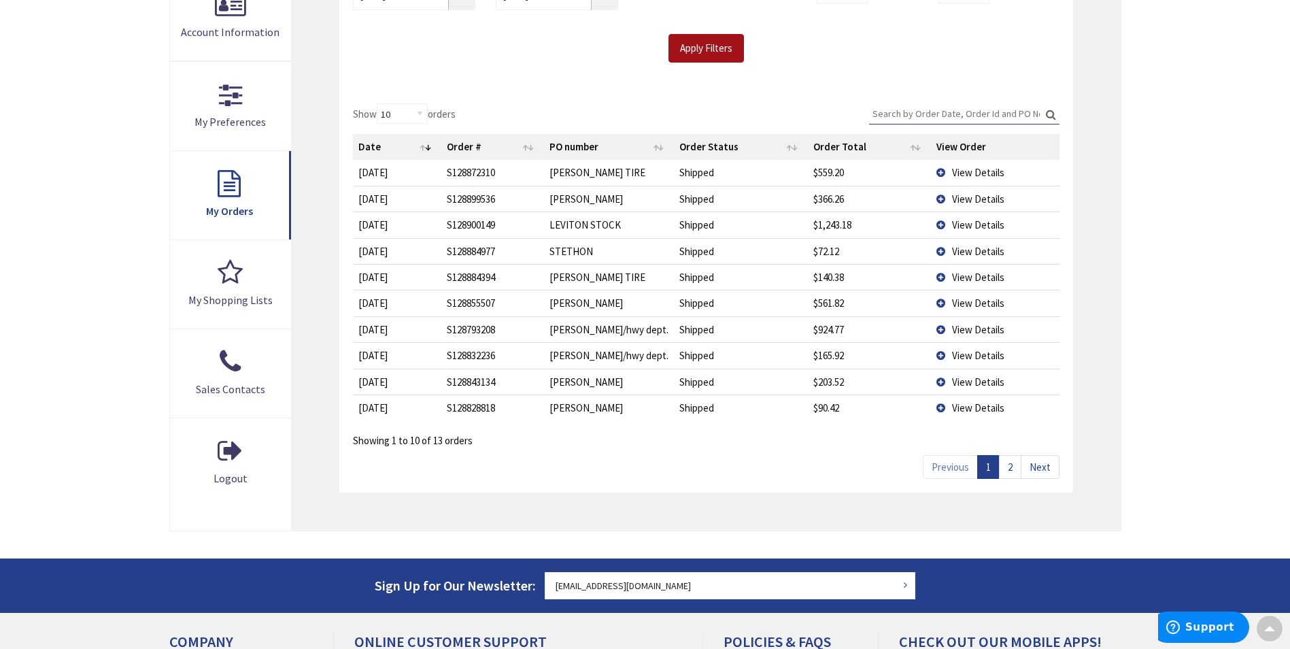
scroll to position [340, 0]
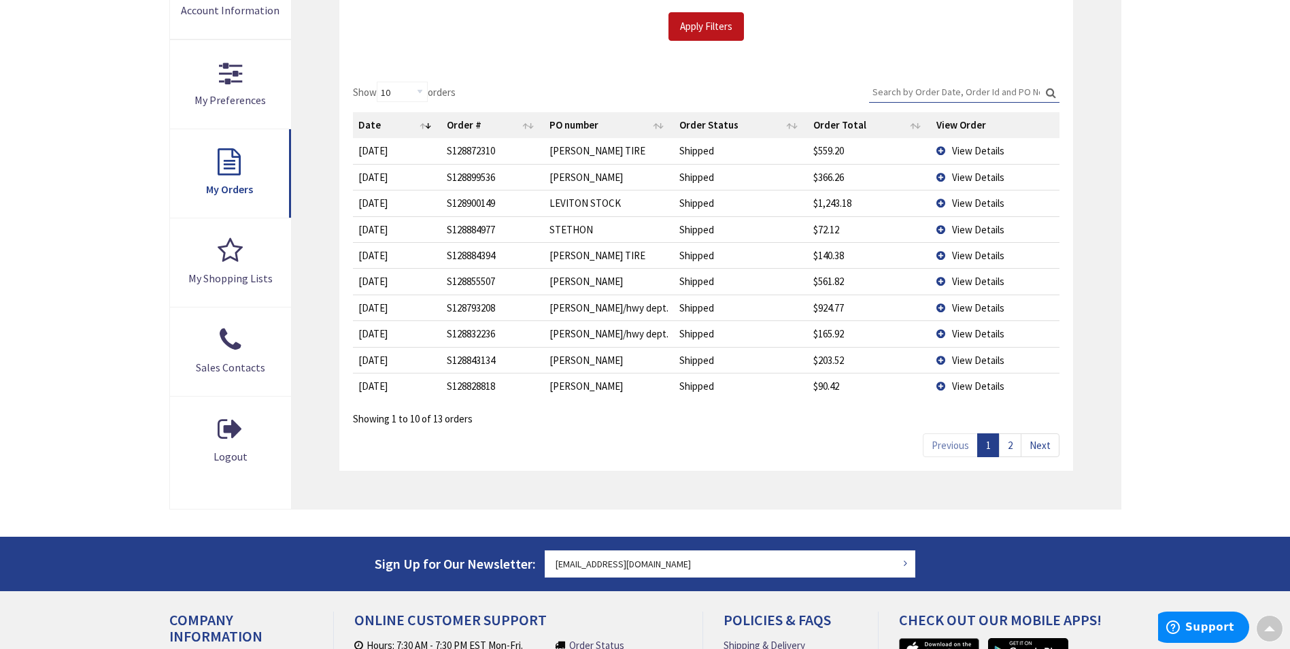
click at [976, 333] on span "View Details" at bounding box center [978, 333] width 52 height 13
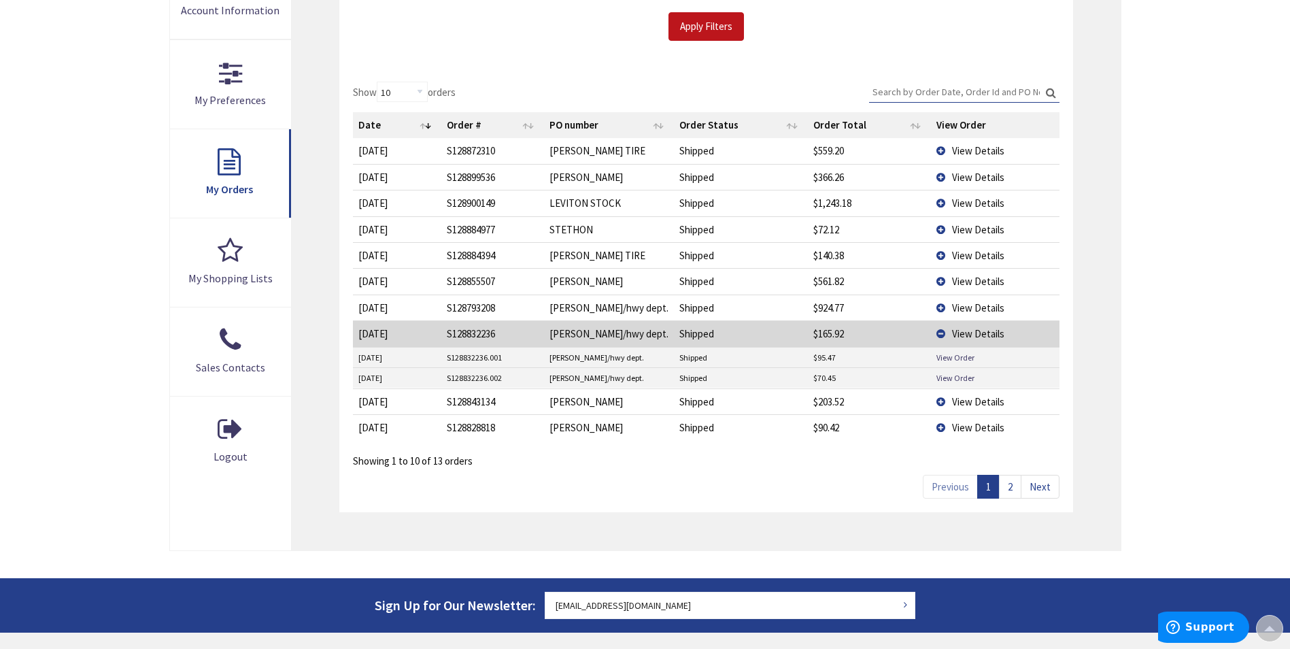
click at [967, 335] on span "View Details" at bounding box center [978, 333] width 52 height 13
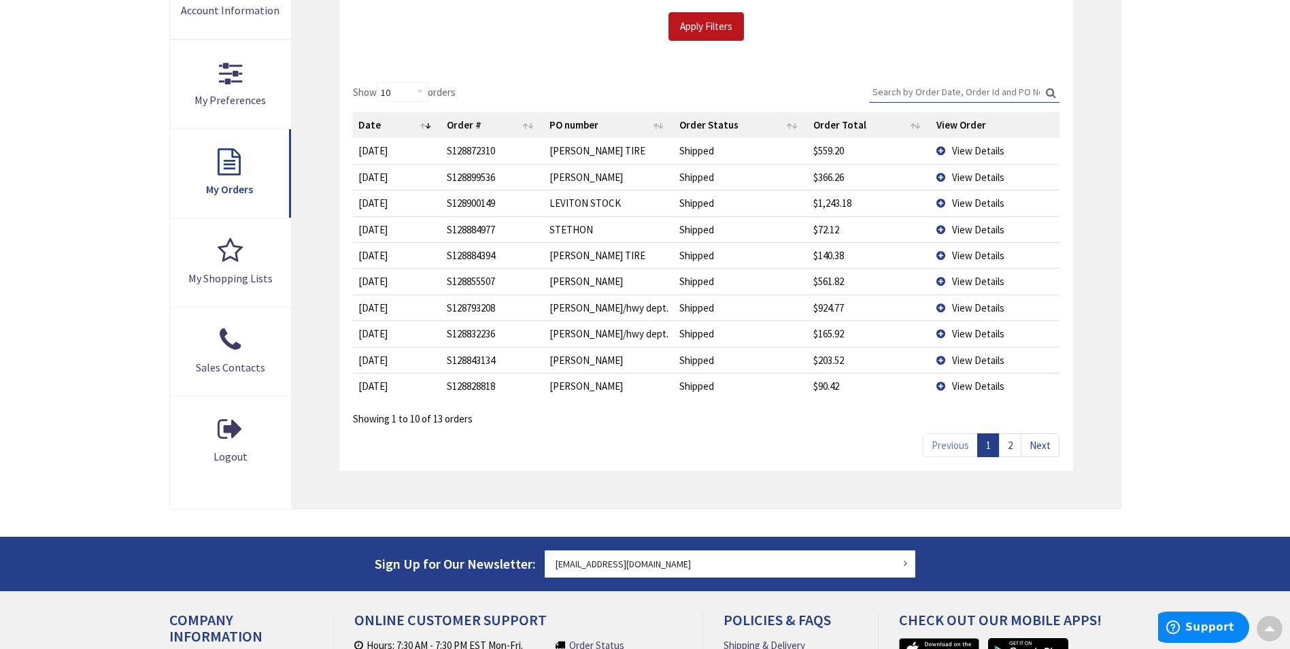
click at [981, 306] on span "View Details" at bounding box center [978, 307] width 52 height 13
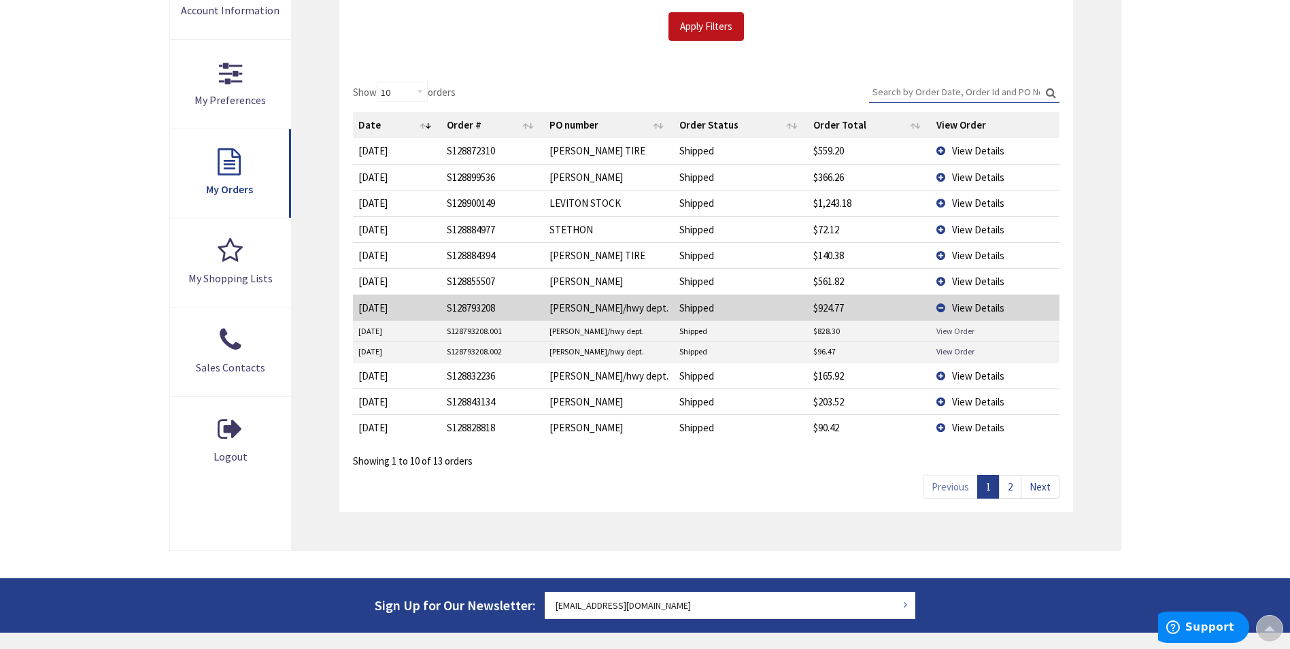
click at [957, 330] on link "View Order" at bounding box center [955, 331] width 38 height 12
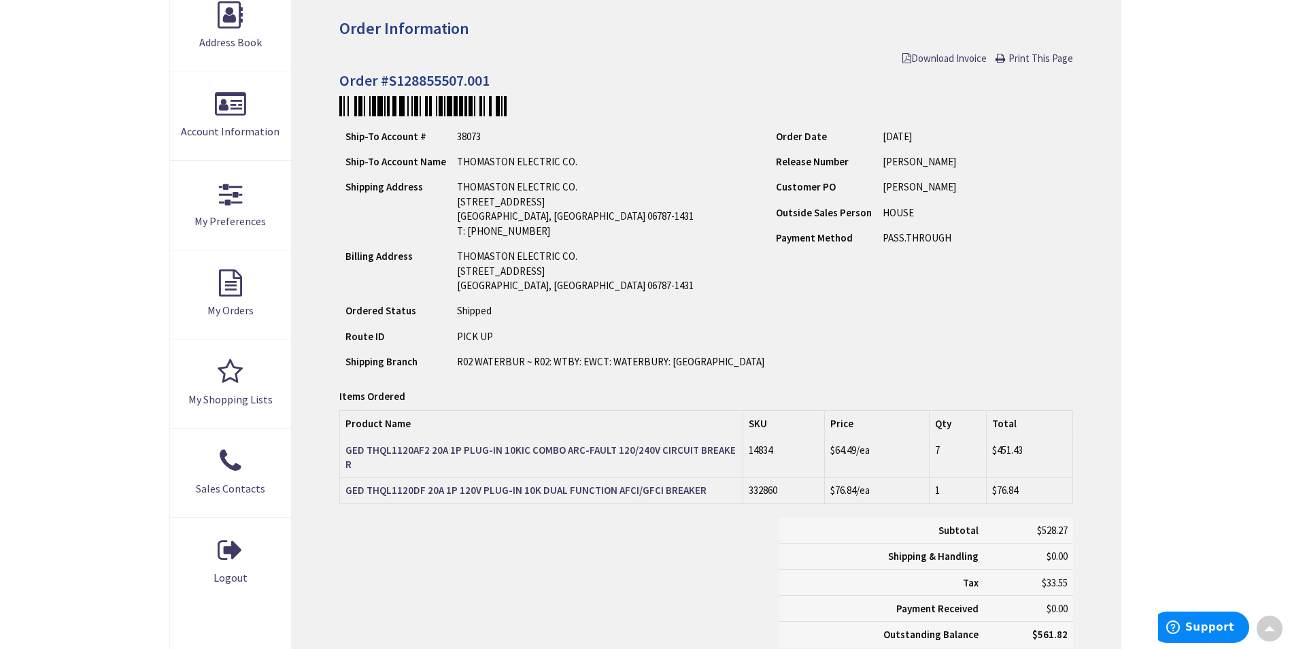
scroll to position [272, 0]
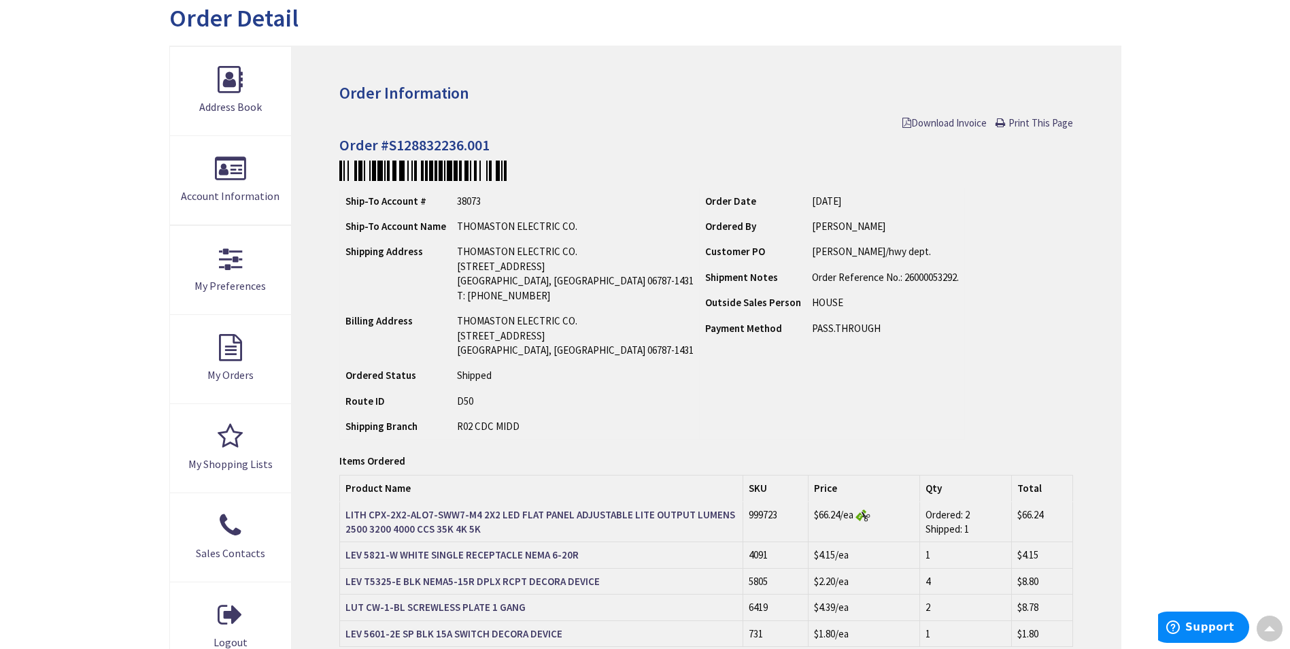
scroll to position [68, 0]
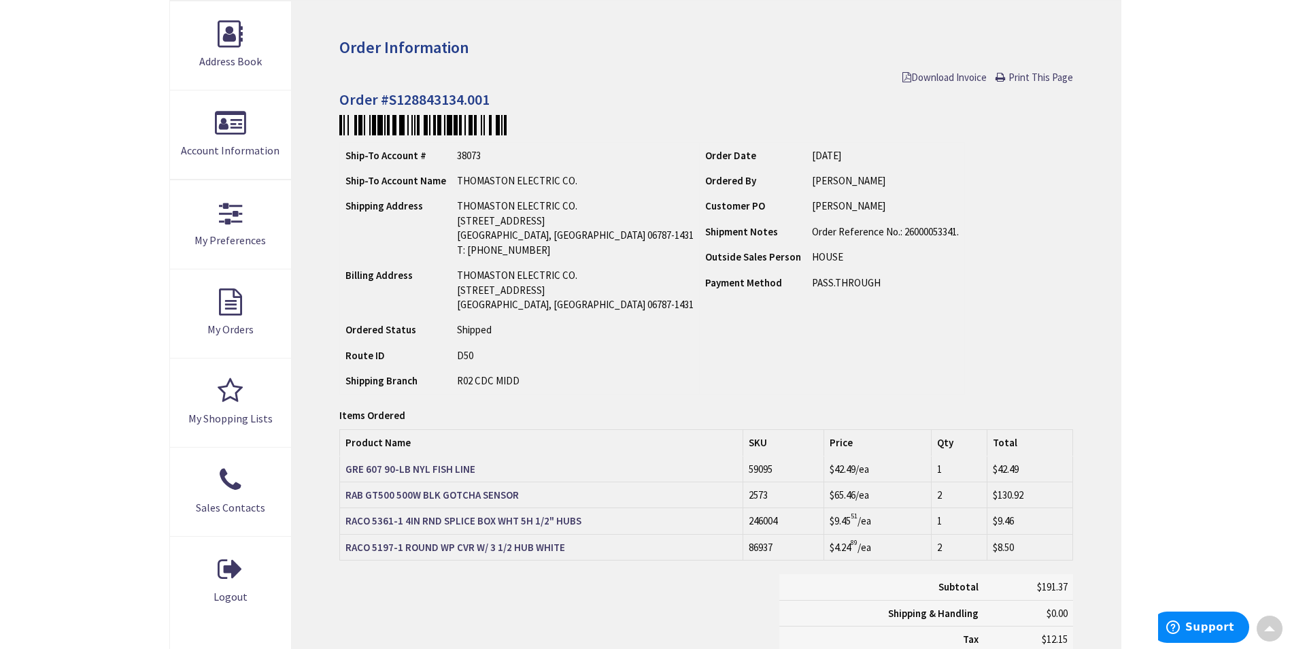
scroll to position [272, 0]
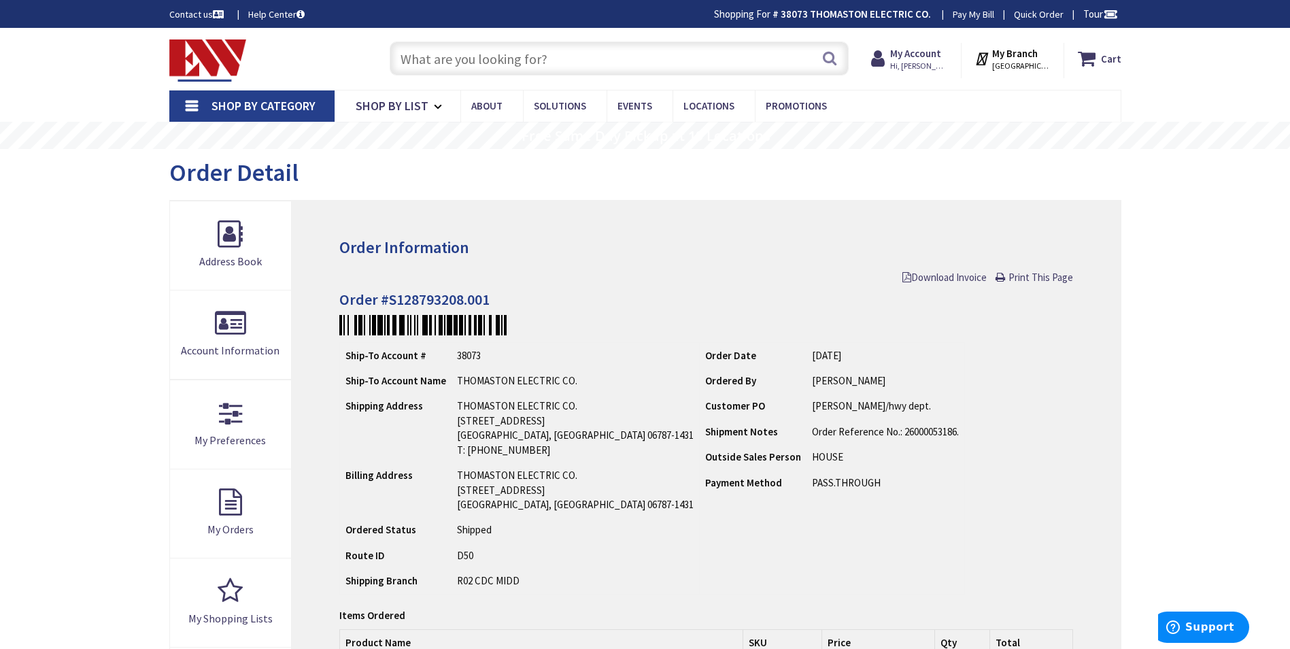
click at [252, 105] on span "Shop By Category" at bounding box center [263, 106] width 104 height 16
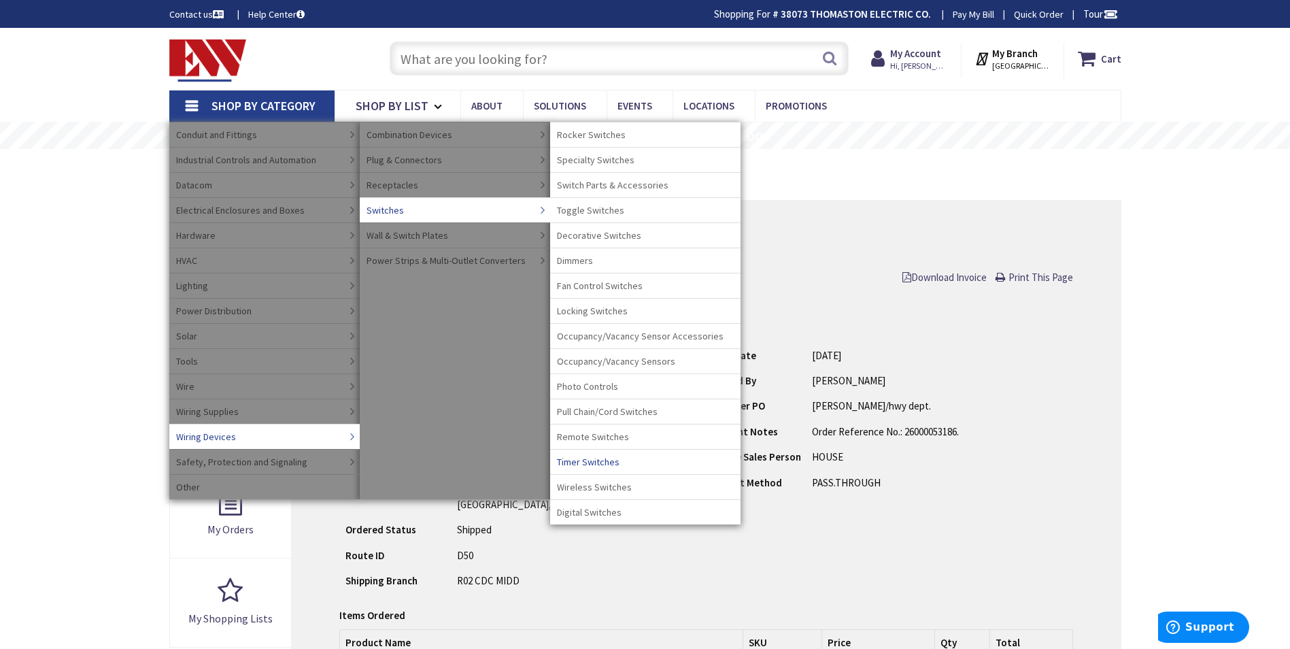
click at [588, 460] on span "Timer Switches" at bounding box center [588, 462] width 63 height 14
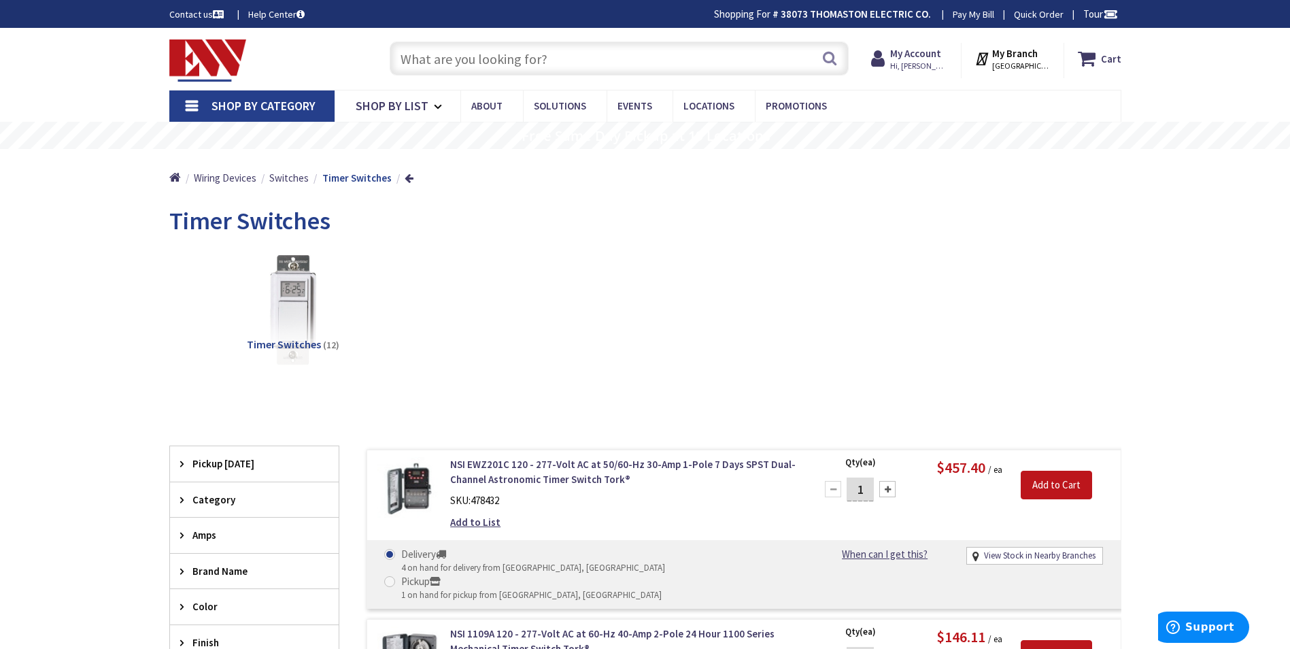
click at [260, 103] on span "Shop By Category" at bounding box center [263, 106] width 104 height 16
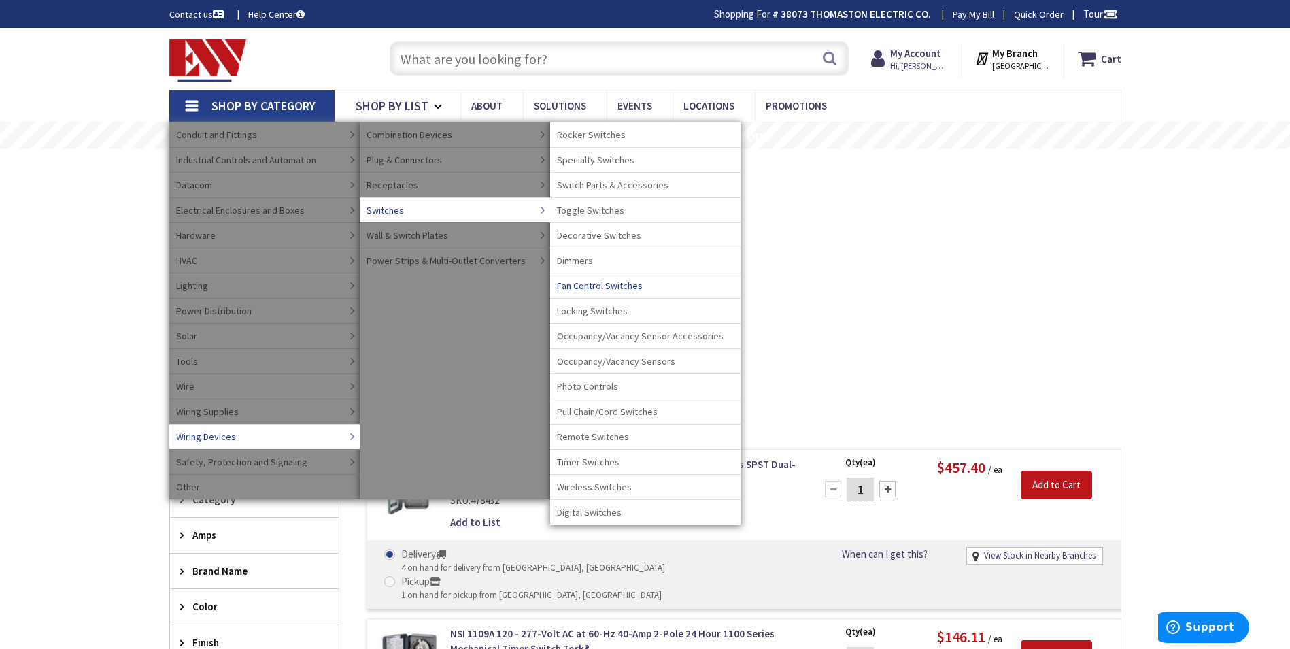
click at [596, 285] on span "Fan Control Switches" at bounding box center [600, 286] width 86 height 14
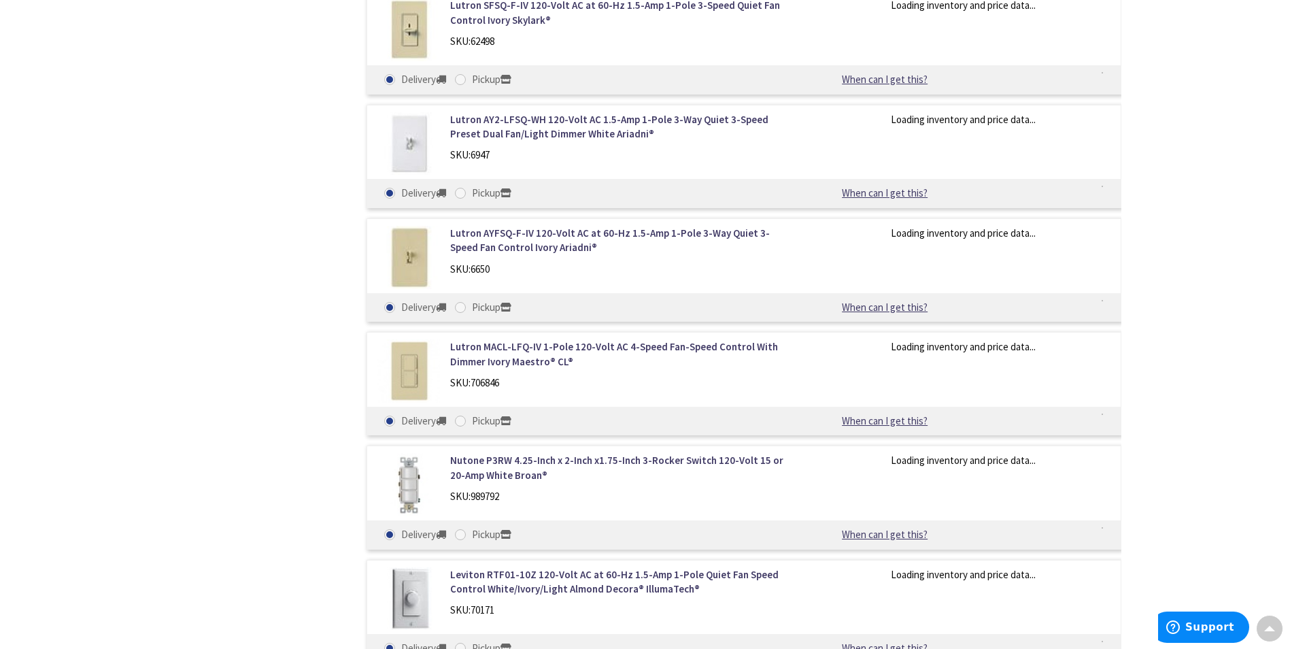
scroll to position [1632, 0]
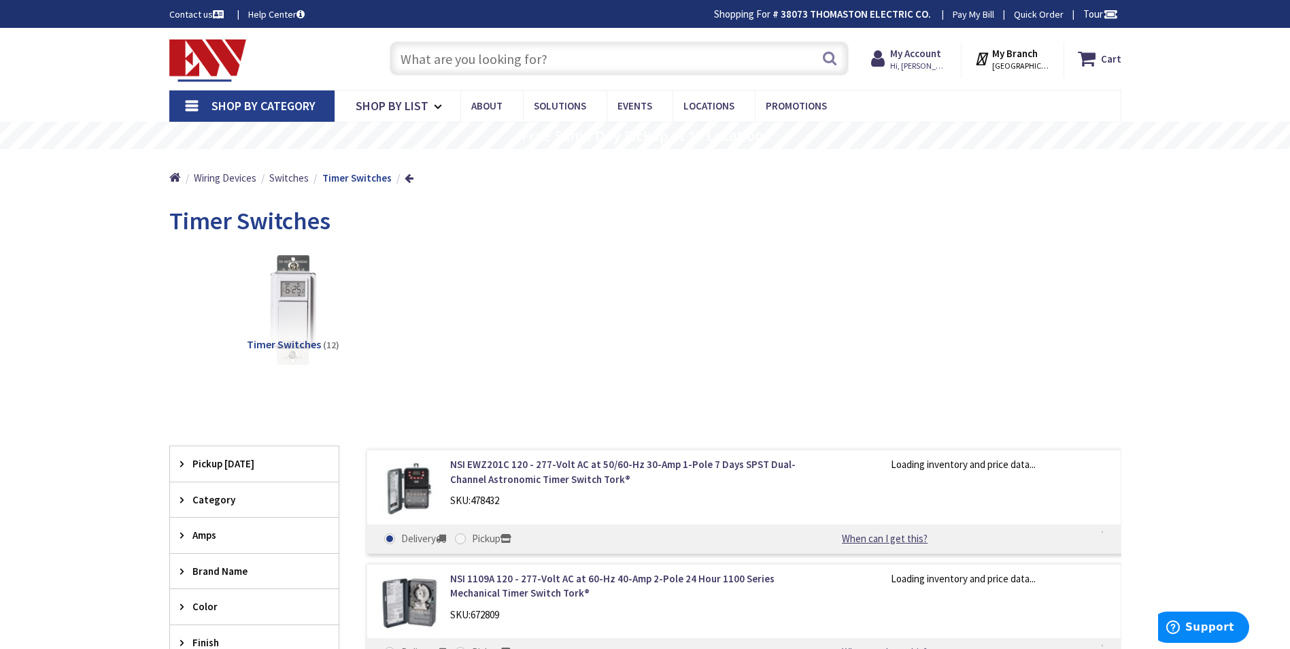
click at [249, 103] on span "Shop By Category" at bounding box center [263, 106] width 104 height 16
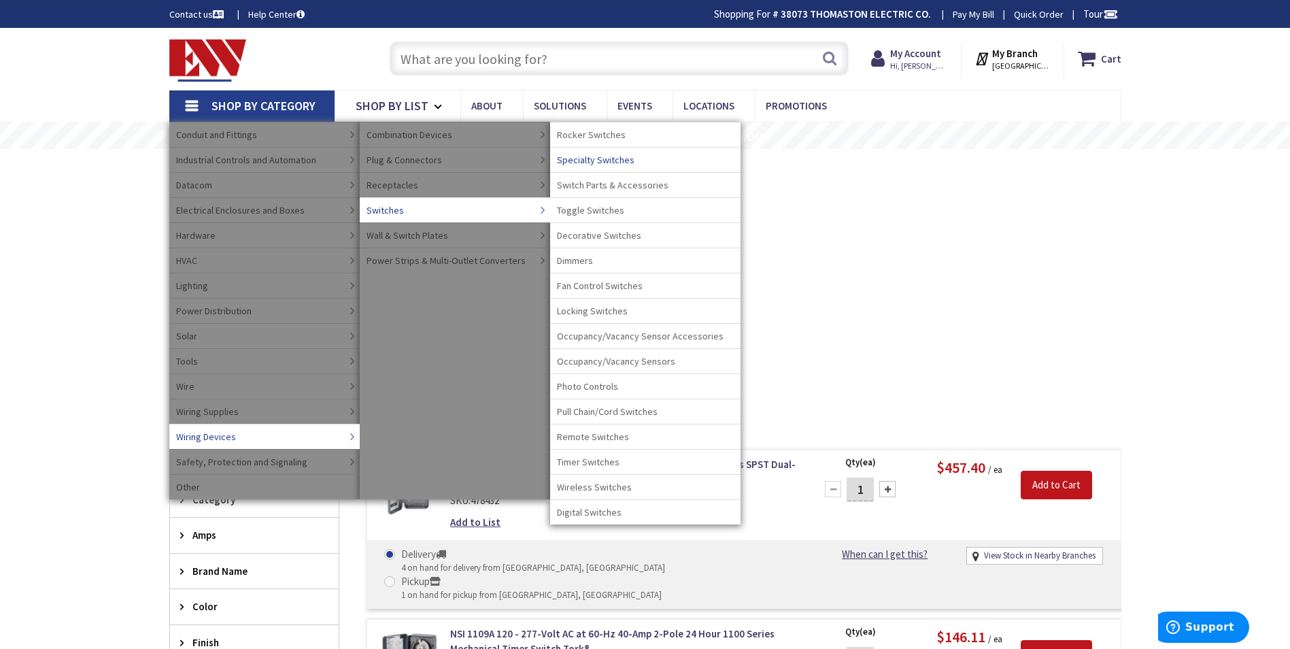
click at [592, 159] on span "Specialty Switches" at bounding box center [596, 160] width 78 height 14
click at [586, 512] on span "Digital Switches" at bounding box center [589, 512] width 65 height 14
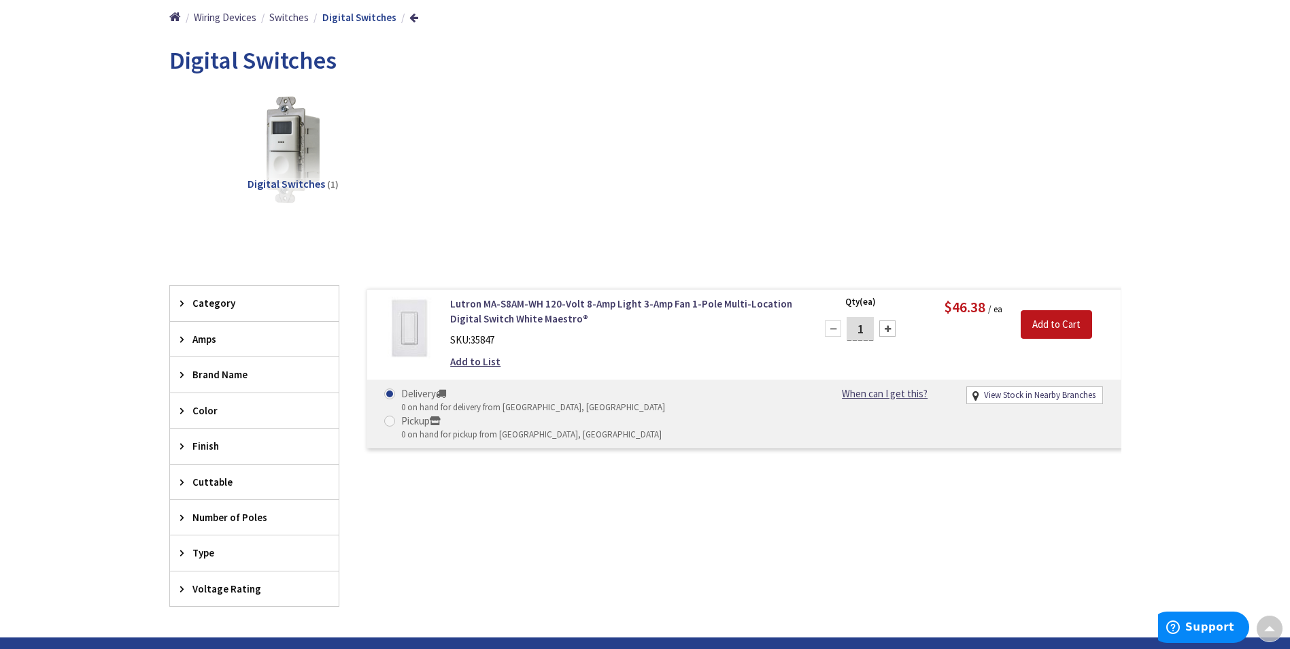
scroll to position [136, 0]
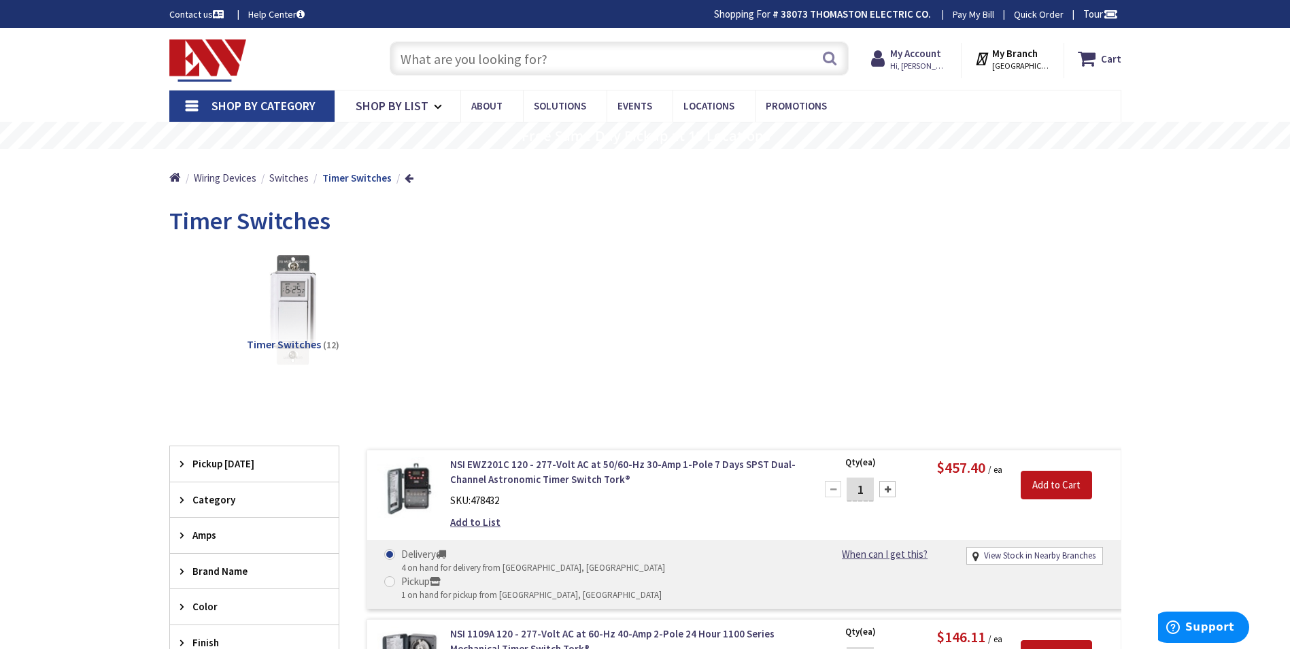
click at [246, 103] on span "Shop By Category" at bounding box center [263, 106] width 104 height 16
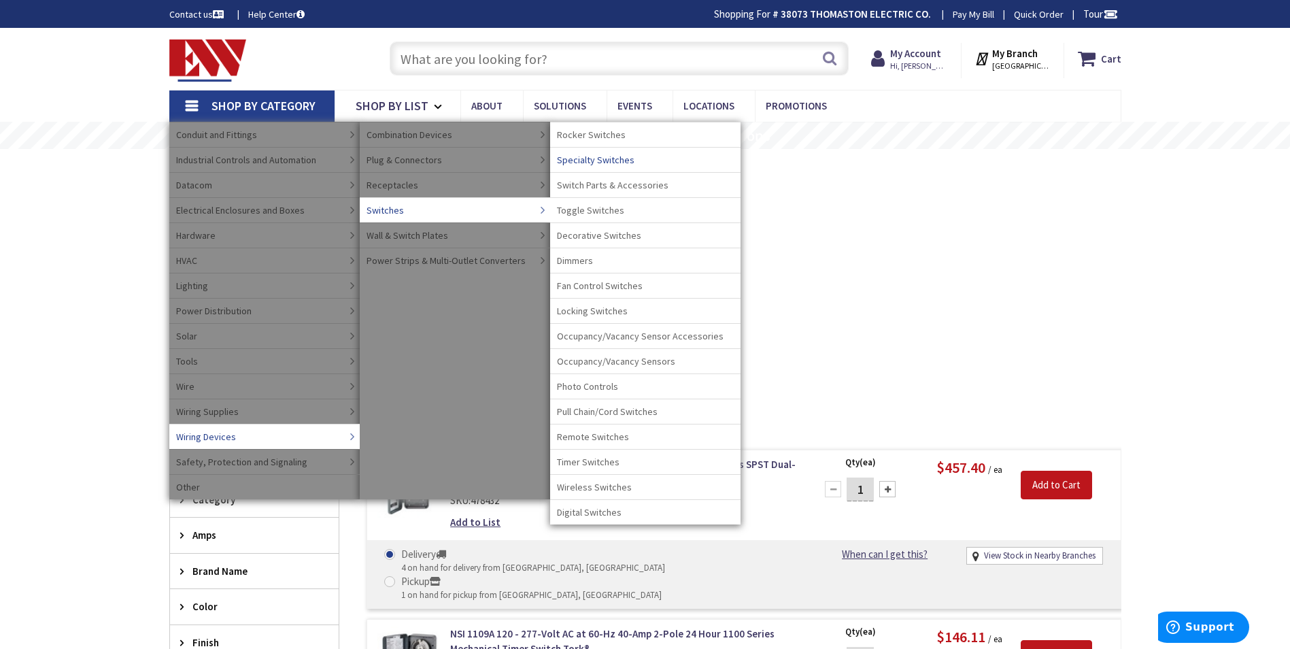
click at [606, 158] on span "Specialty Switches" at bounding box center [596, 160] width 78 height 14
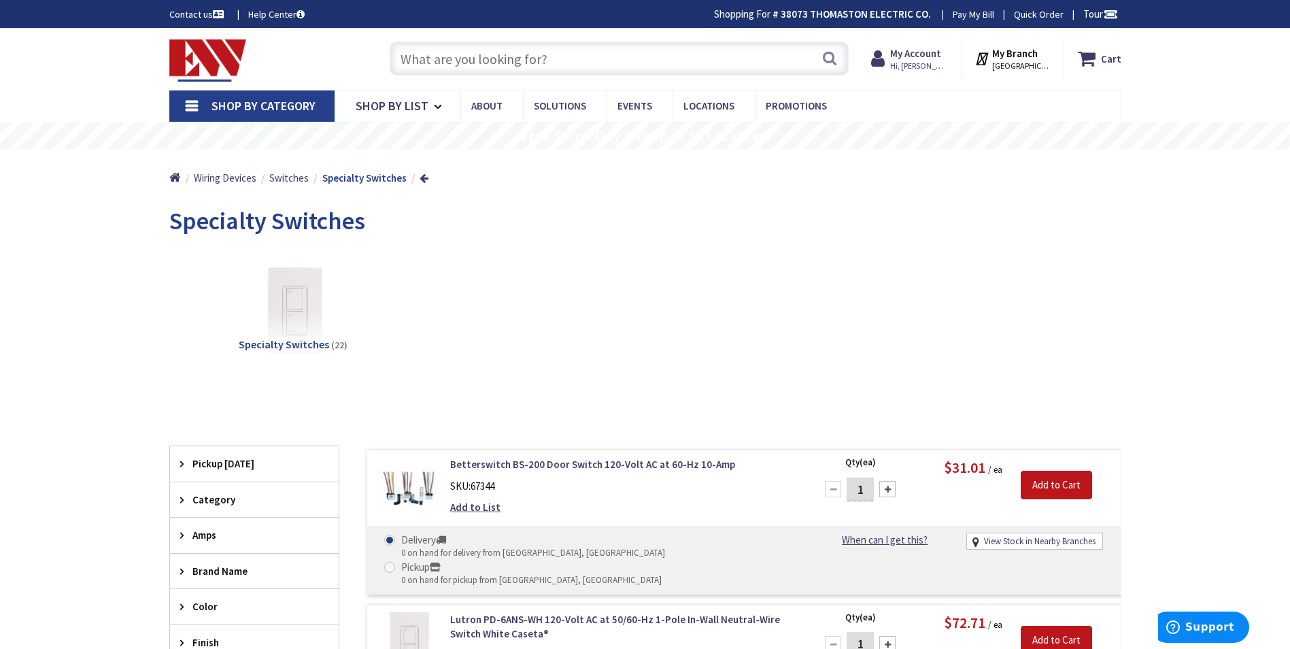
click at [426, 58] on input "text" at bounding box center [619, 58] width 459 height 34
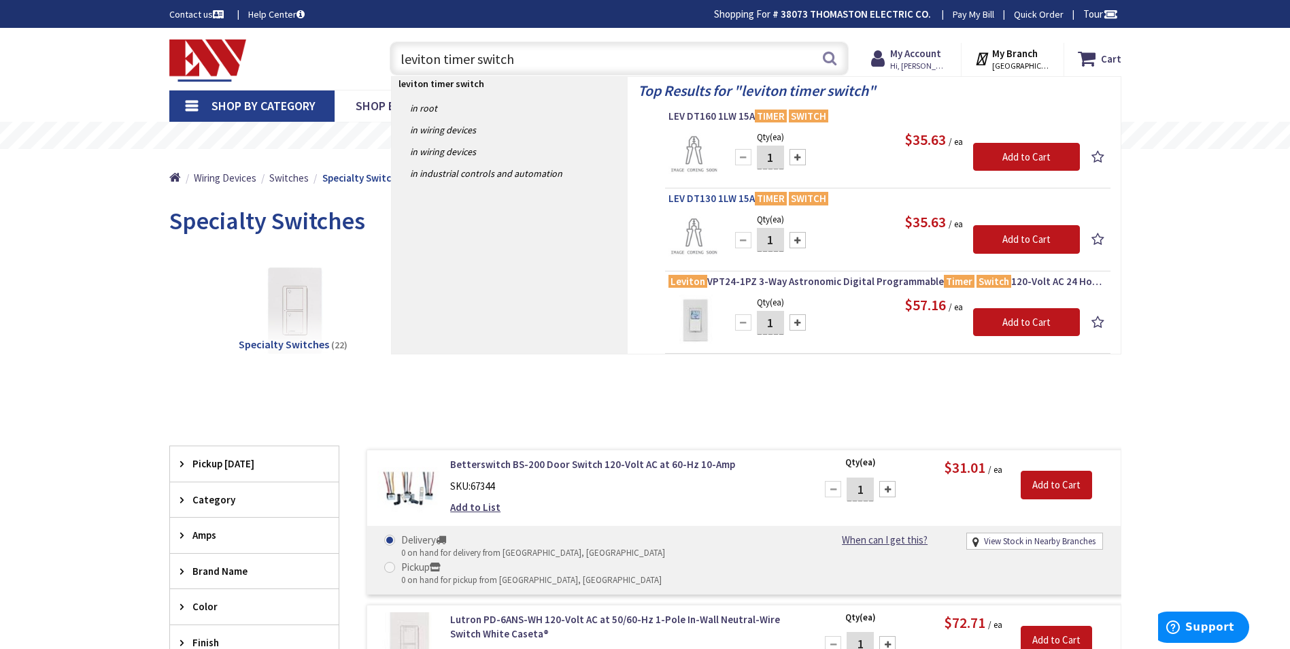
type input "leviton timer switch"
click at [708, 196] on span "LEV DT130 1LW 15A TIMER SWITCH" at bounding box center [887, 199] width 439 height 14
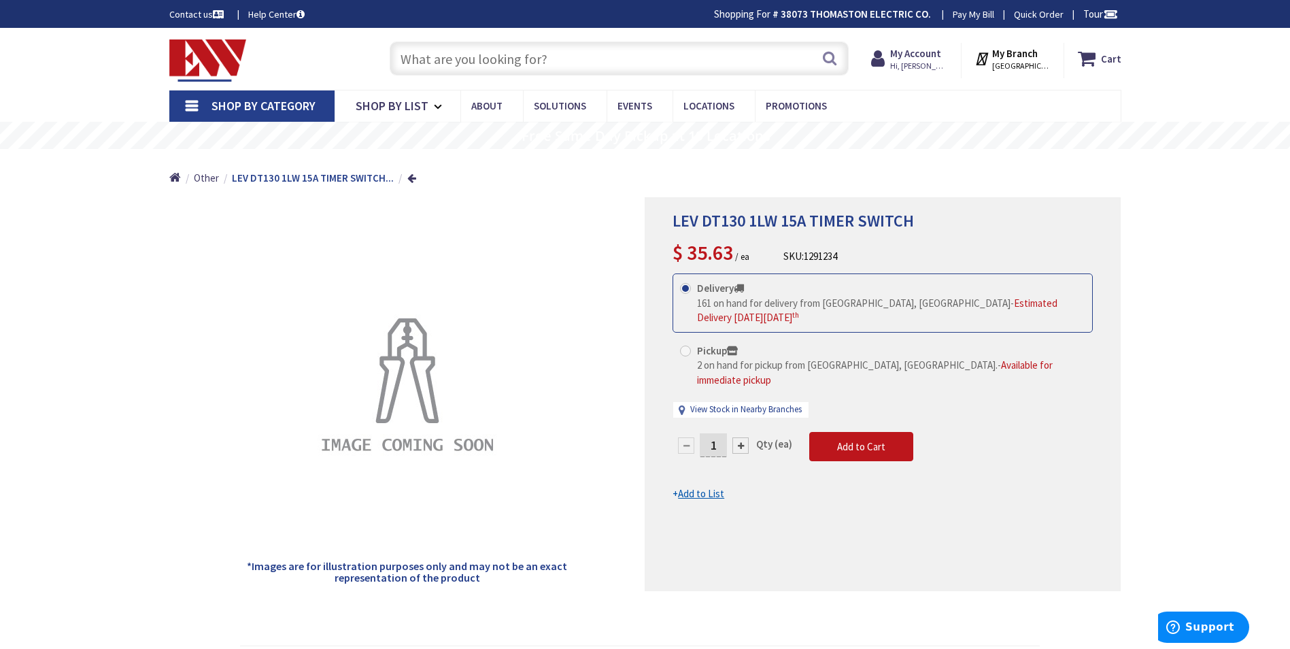
click at [269, 106] on span "Shop By Category" at bounding box center [263, 106] width 104 height 16
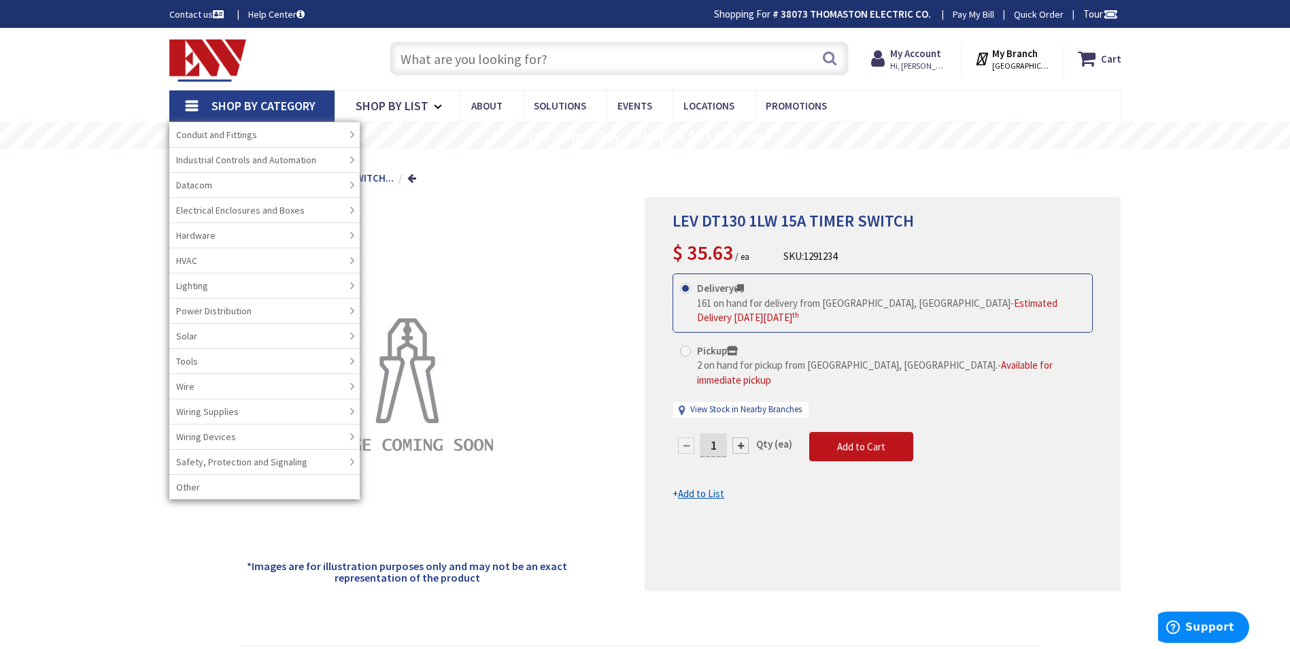
click at [103, 278] on div "LEV DT130 1LW 15A TIMER SWITCH Estimated Delivery [DATE][DATE] from [GEOGRAPHIC…" at bounding box center [645, 604] width 1290 height 1153
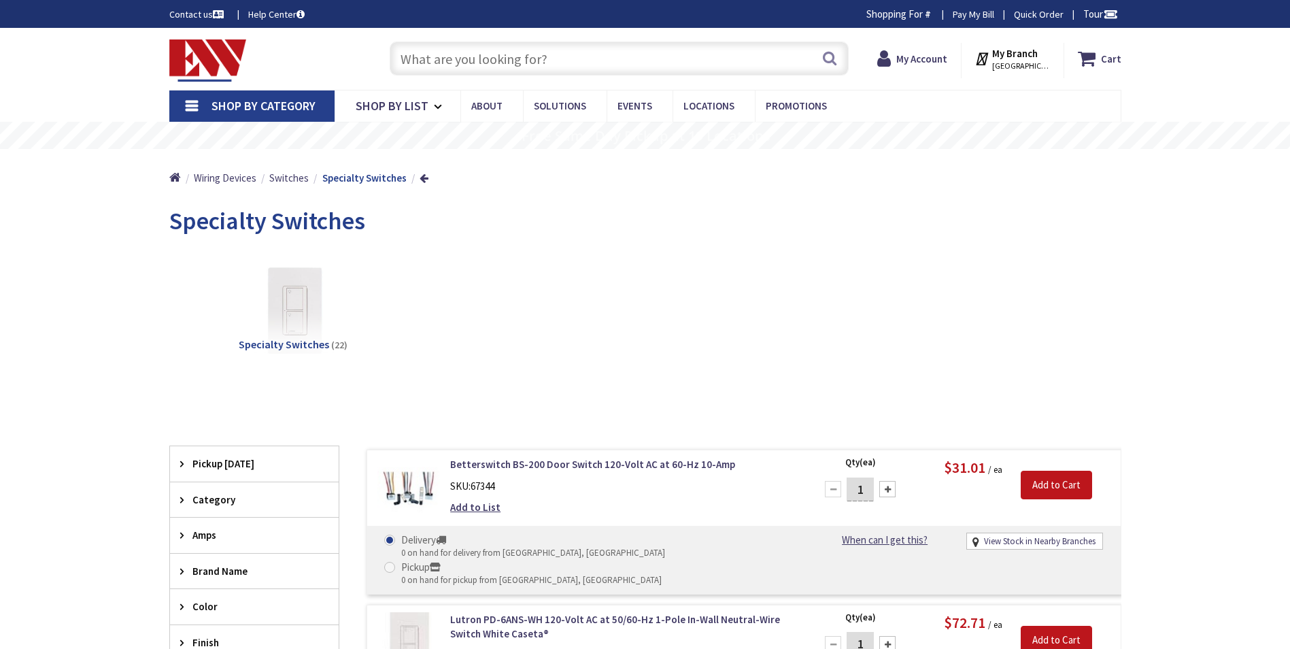
scroll to position [828, 0]
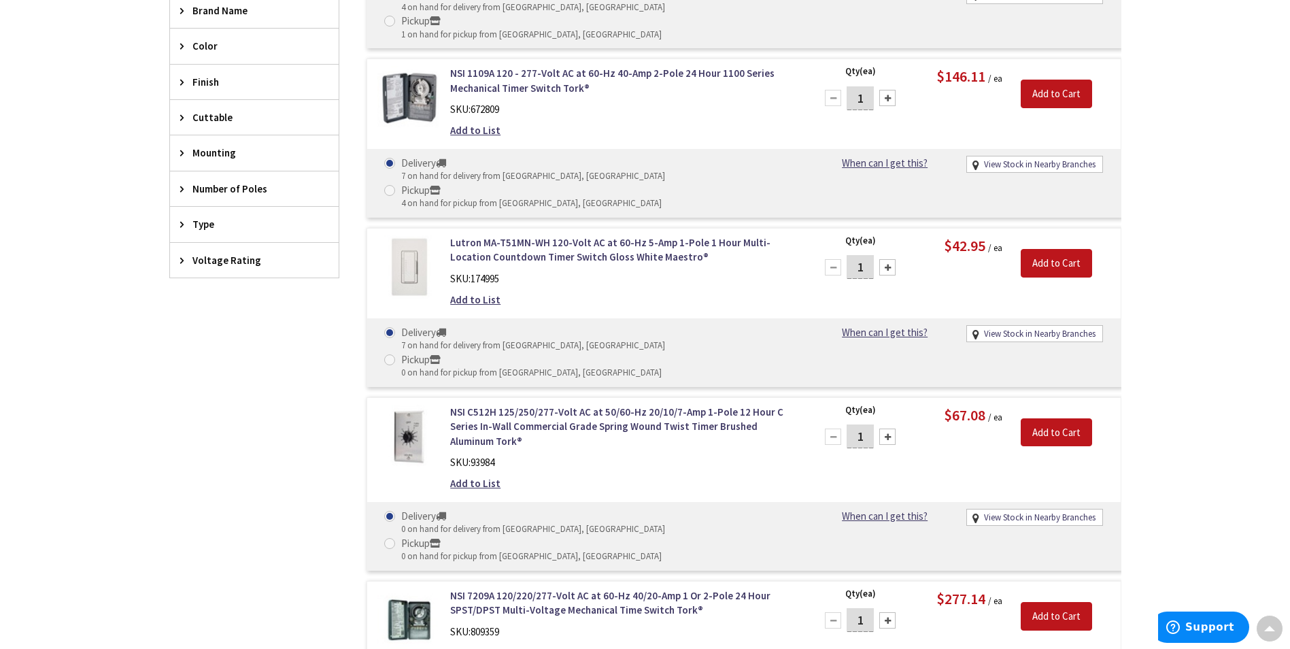
scroll to position [260, 0]
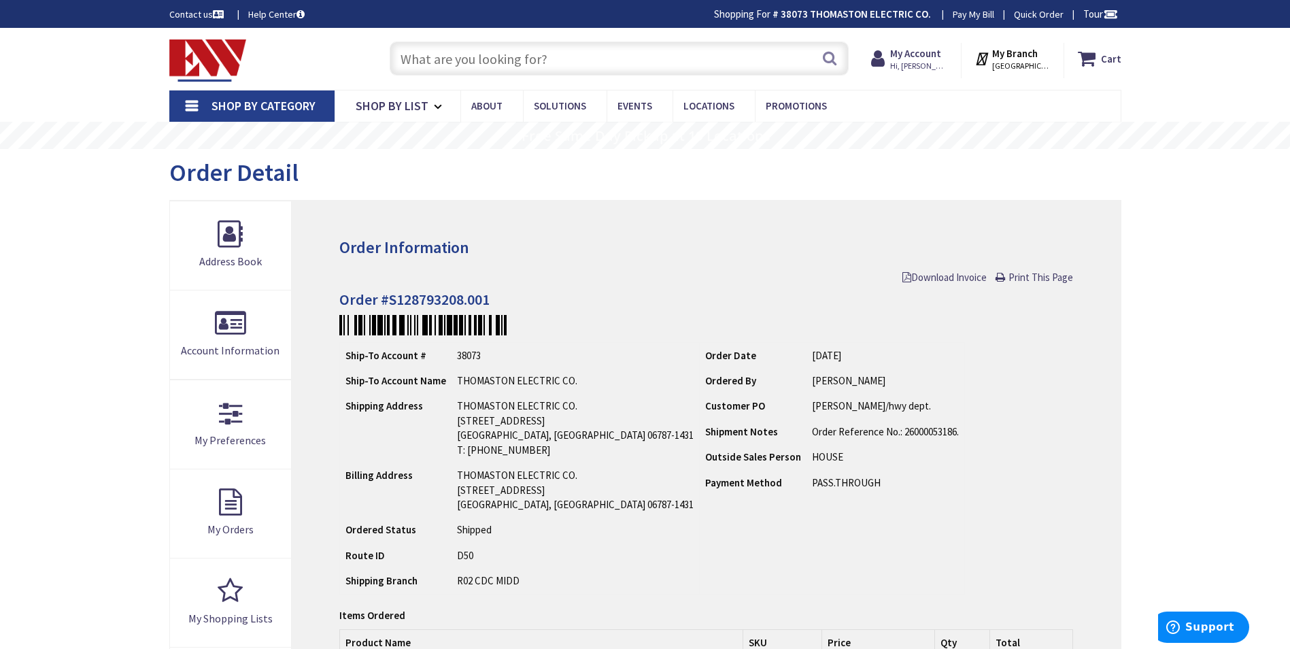
click at [279, 103] on span "Shop By Category" at bounding box center [263, 106] width 104 height 16
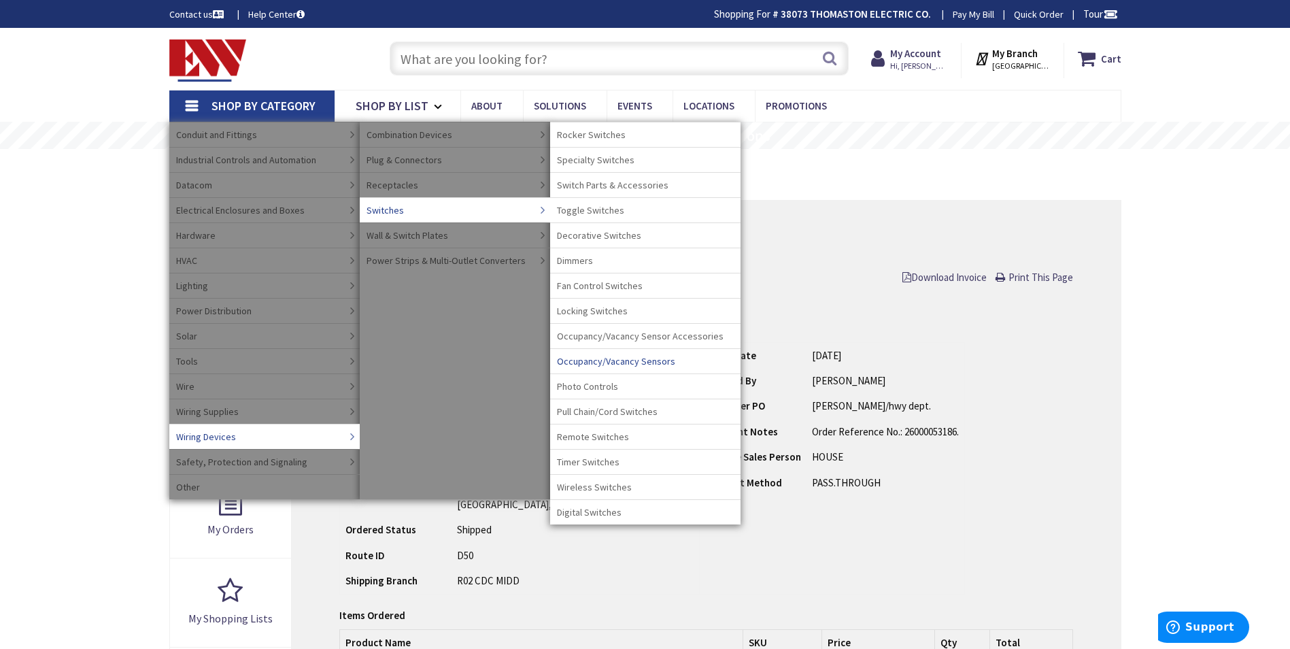
click at [614, 360] on span "Occupancy/Vacancy Sensors" at bounding box center [616, 361] width 118 height 14
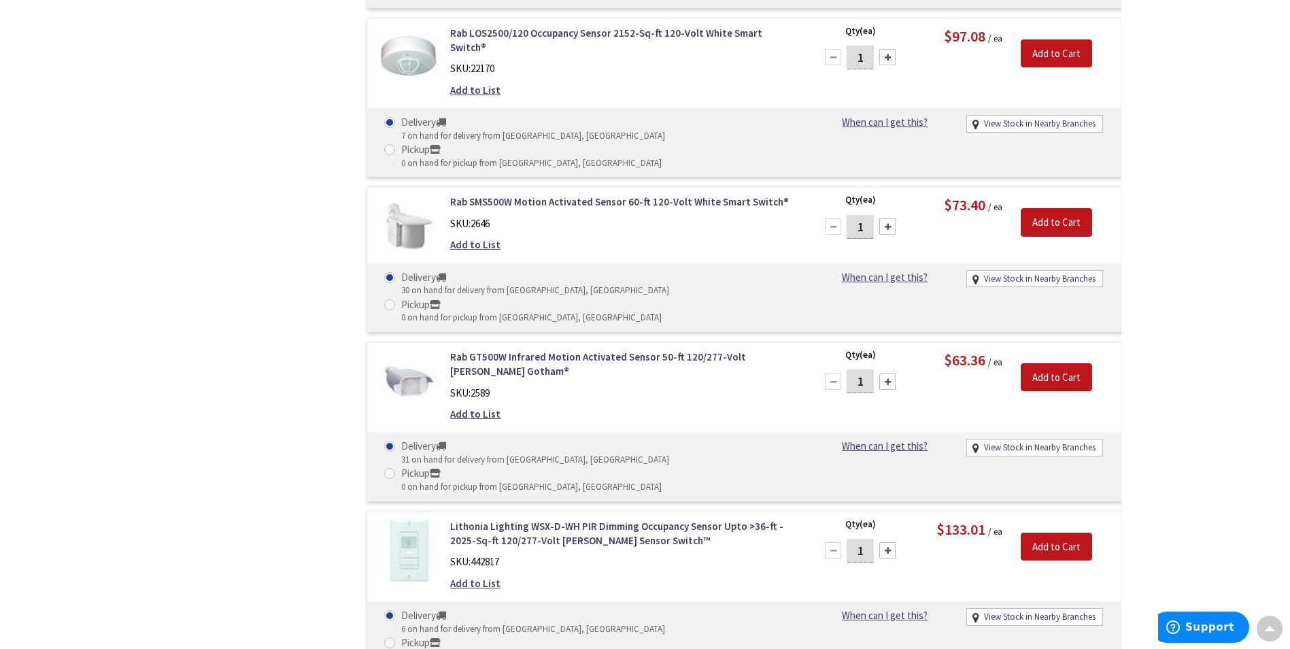
scroll to position [4284, 0]
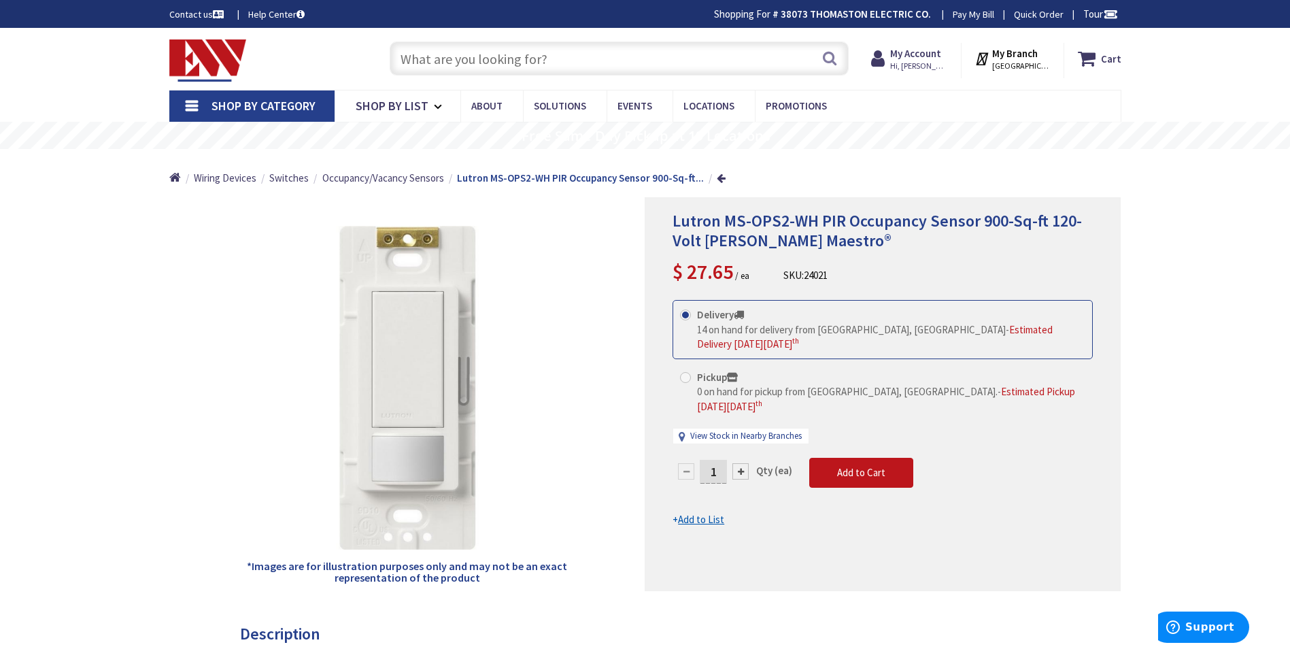
click at [435, 56] on input "text" at bounding box center [619, 58] width 459 height 34
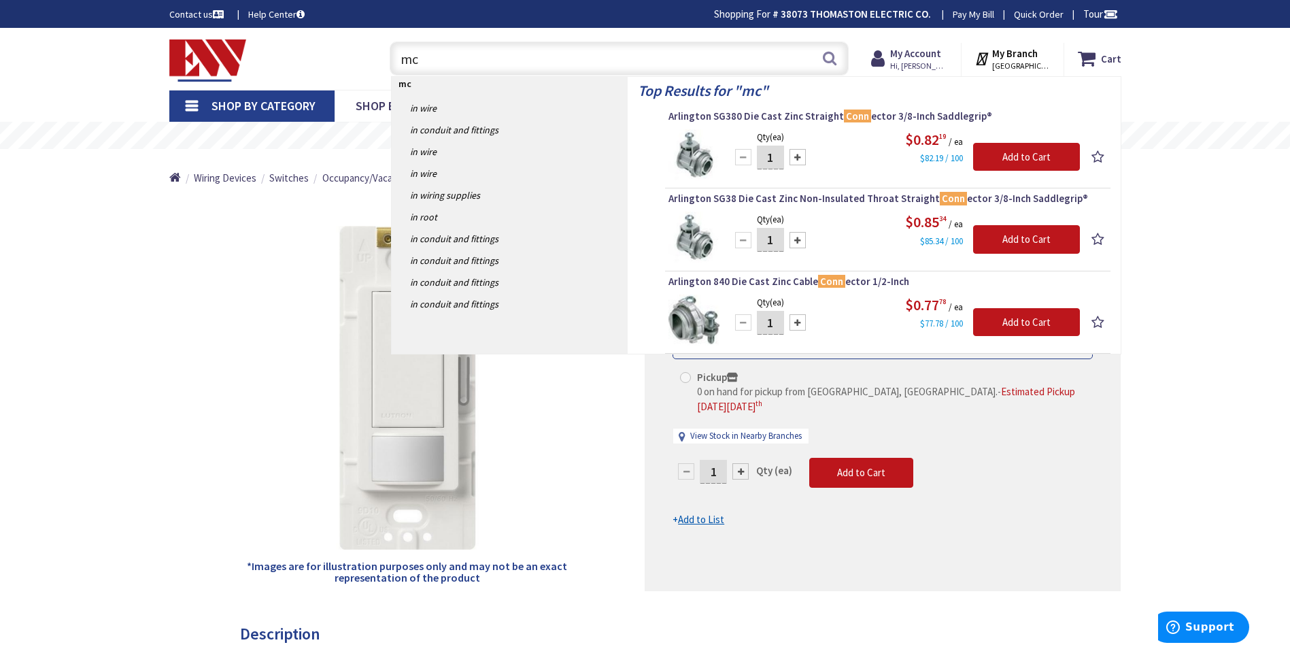
type input "m"
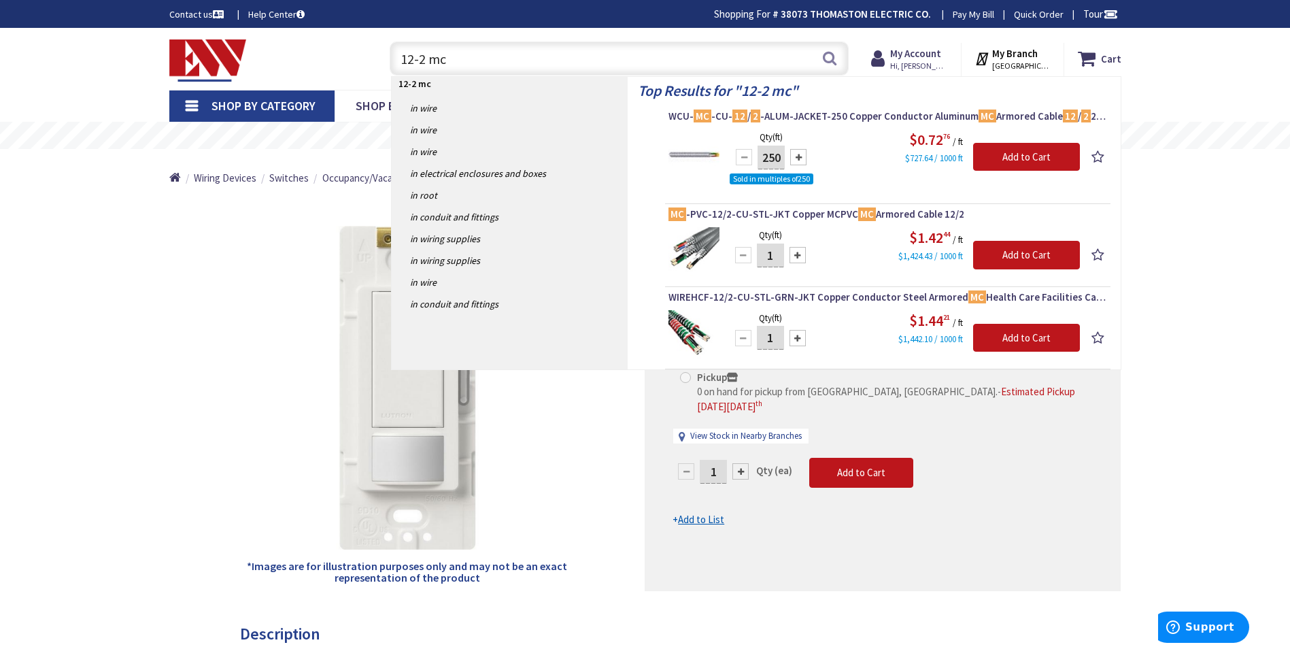
type input "12-2 mc"
click at [217, 346] on div "*Images are for illustration purposes only and may not be an exact representati…" at bounding box center [407, 394] width 476 height 394
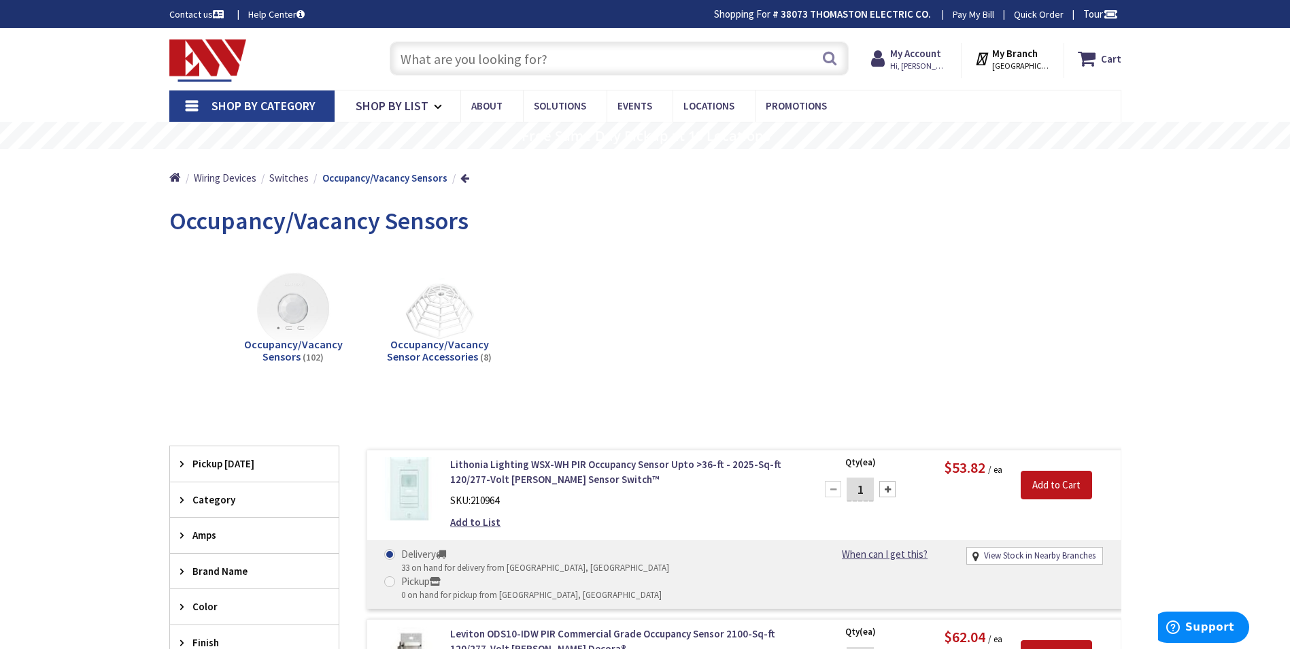
click at [260, 102] on span "Shop By Category" at bounding box center [263, 106] width 104 height 16
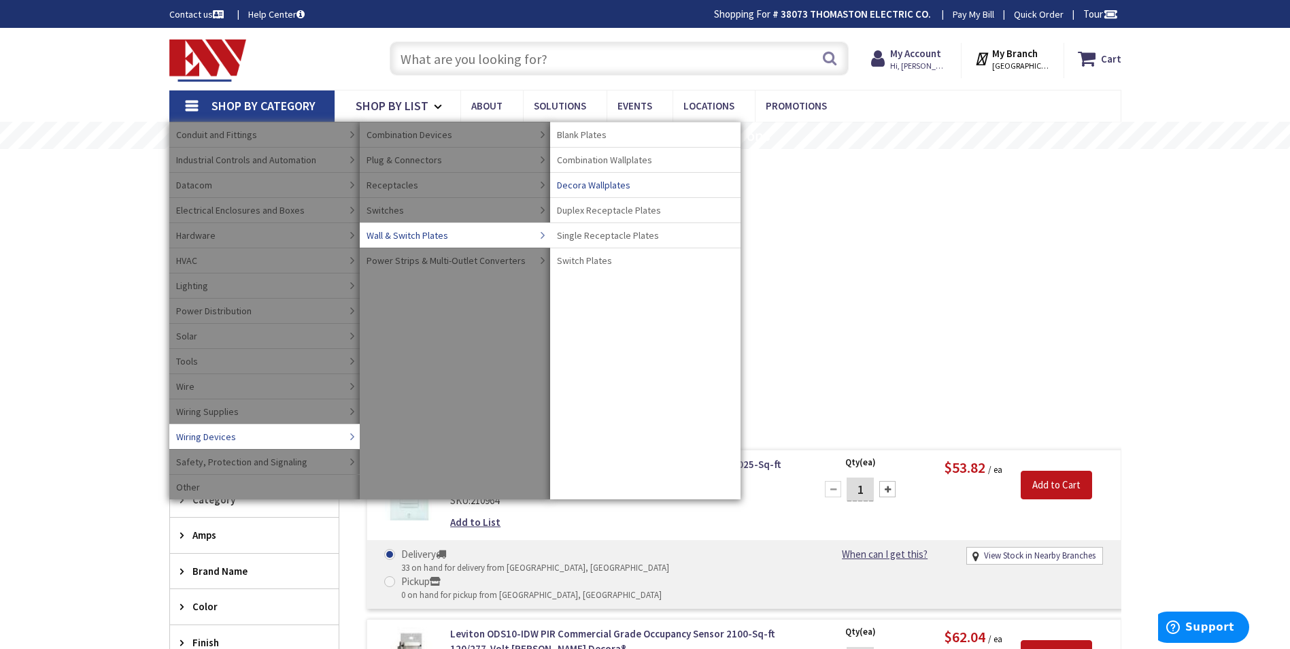
click at [609, 184] on span "Decora Wallplates" at bounding box center [593, 185] width 73 height 14
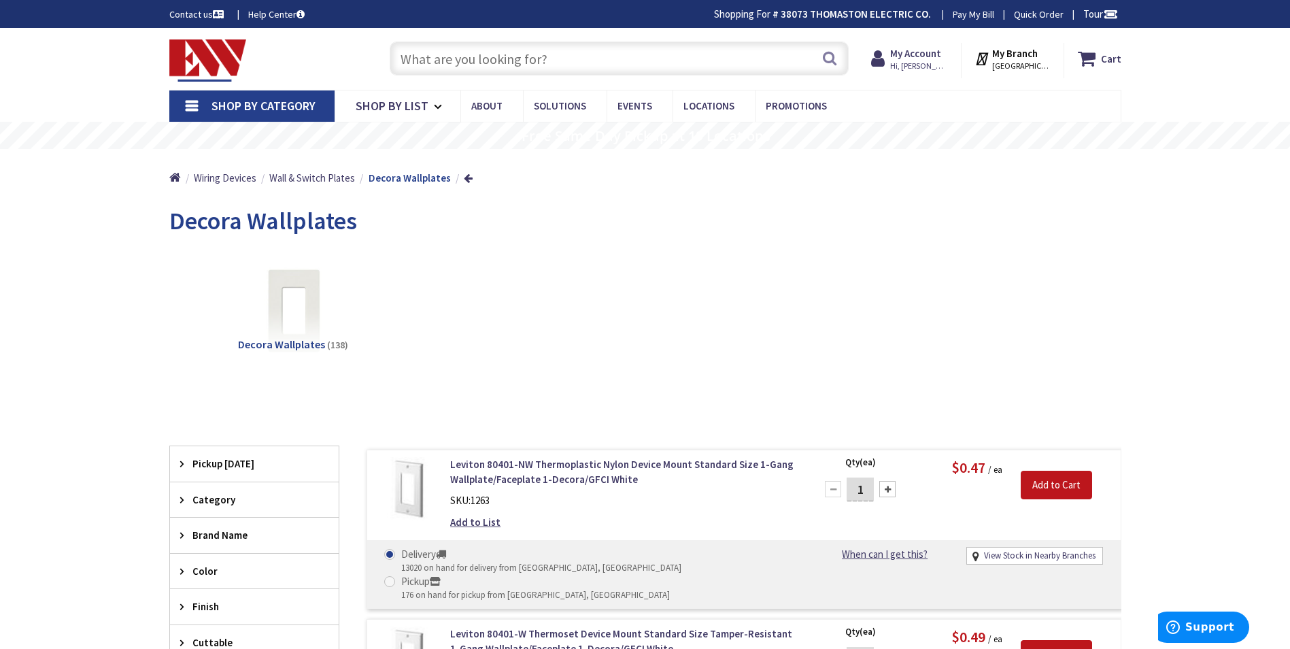
click at [406, 63] on input "text" at bounding box center [619, 58] width 459 height 34
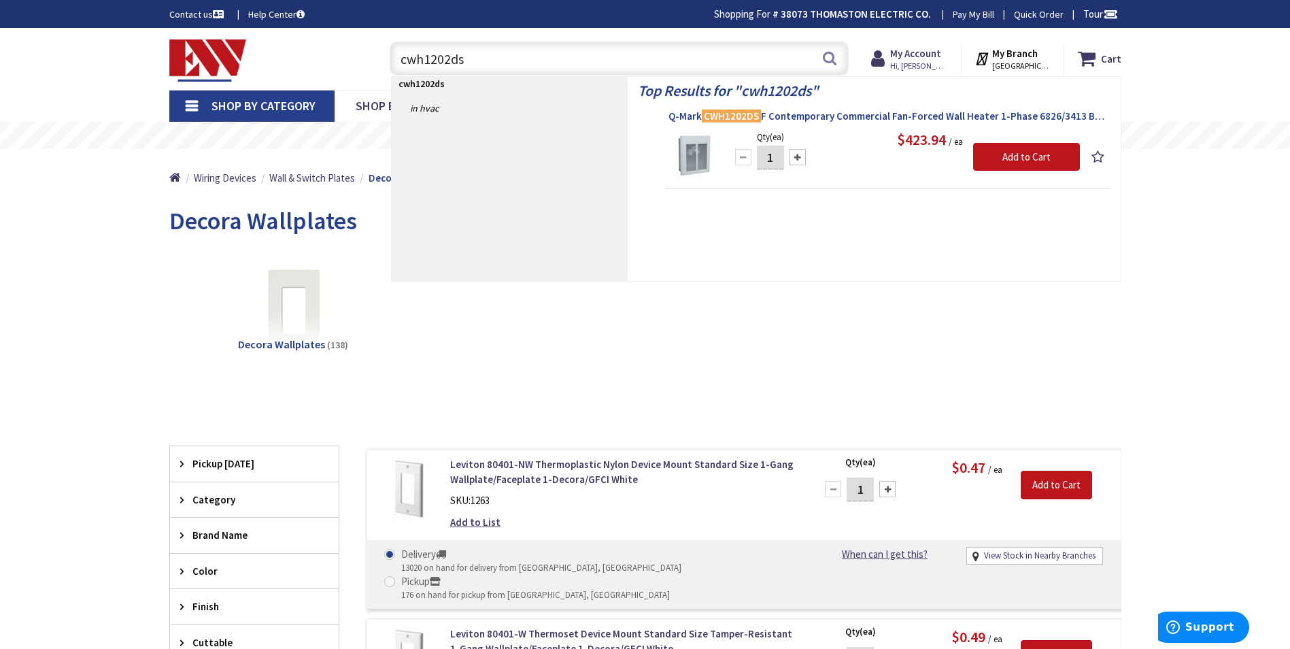
type input "cwh1202ds"
click at [865, 115] on span "Q-Mark CWH1202DS F Contemporary Commercial Fan-Forced Wall Heater 1-Phase 6826/…" at bounding box center [887, 116] width 439 height 14
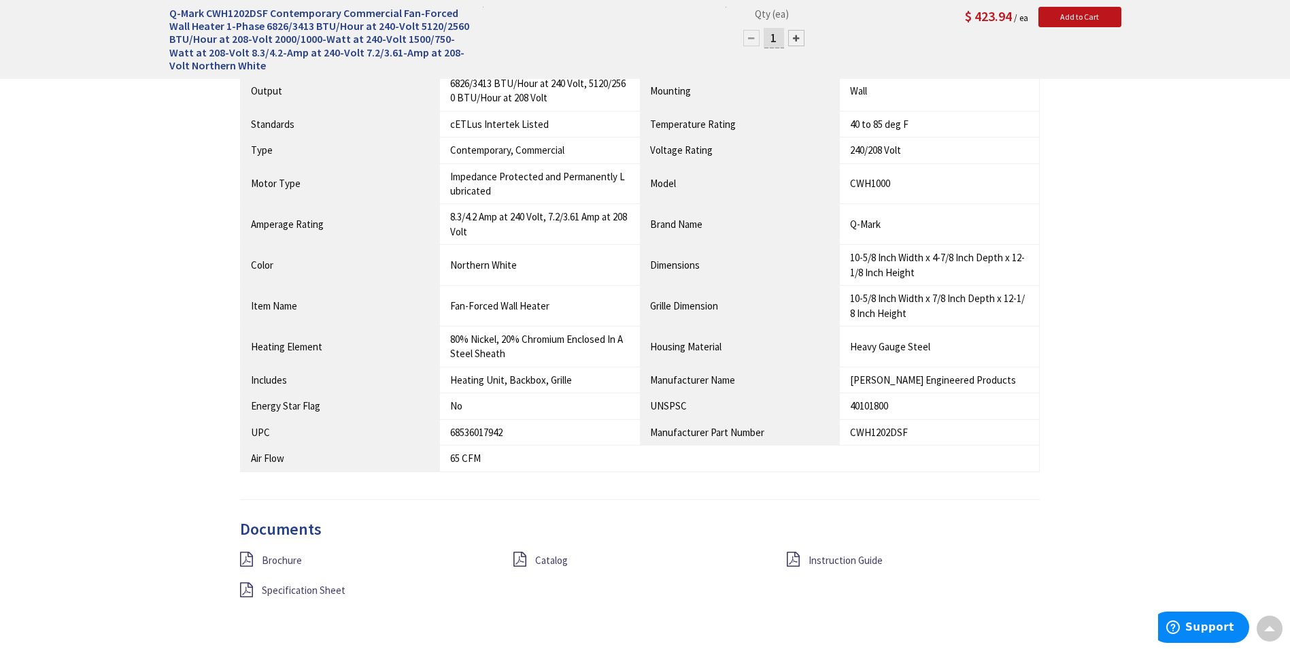
scroll to position [1088, 0]
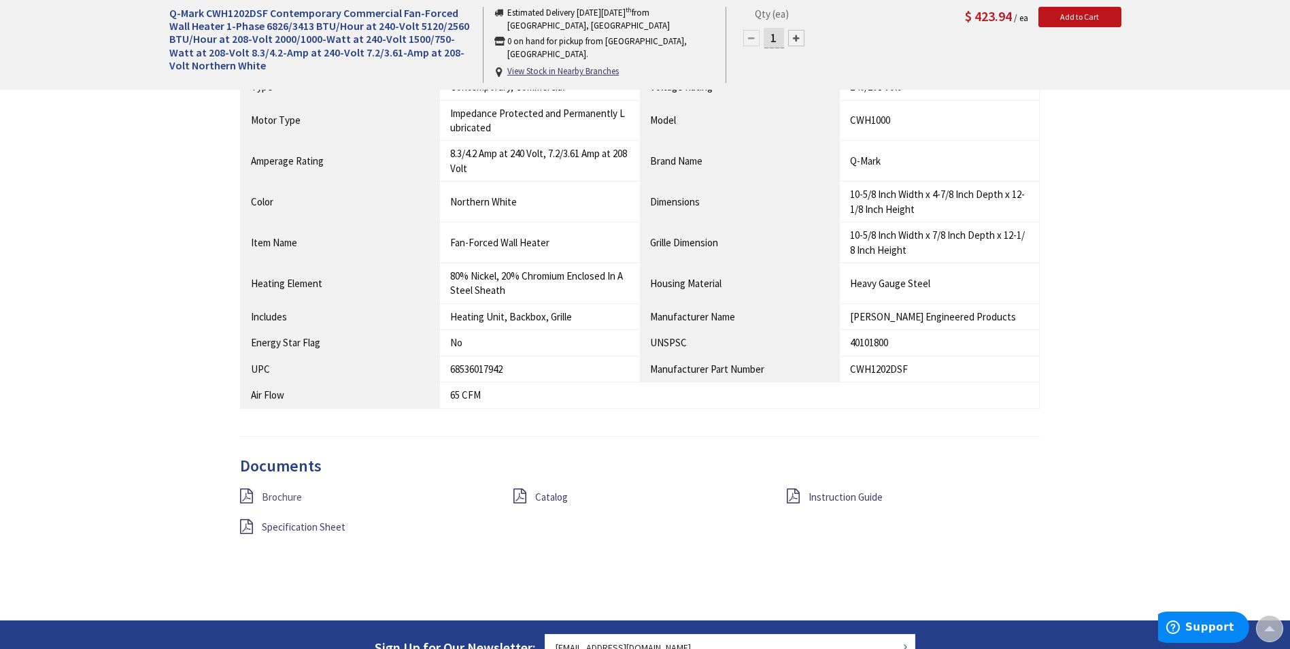
click at [266, 497] on span "Brochure" at bounding box center [282, 496] width 40 height 13
